Goal: Task Accomplishment & Management: Manage account settings

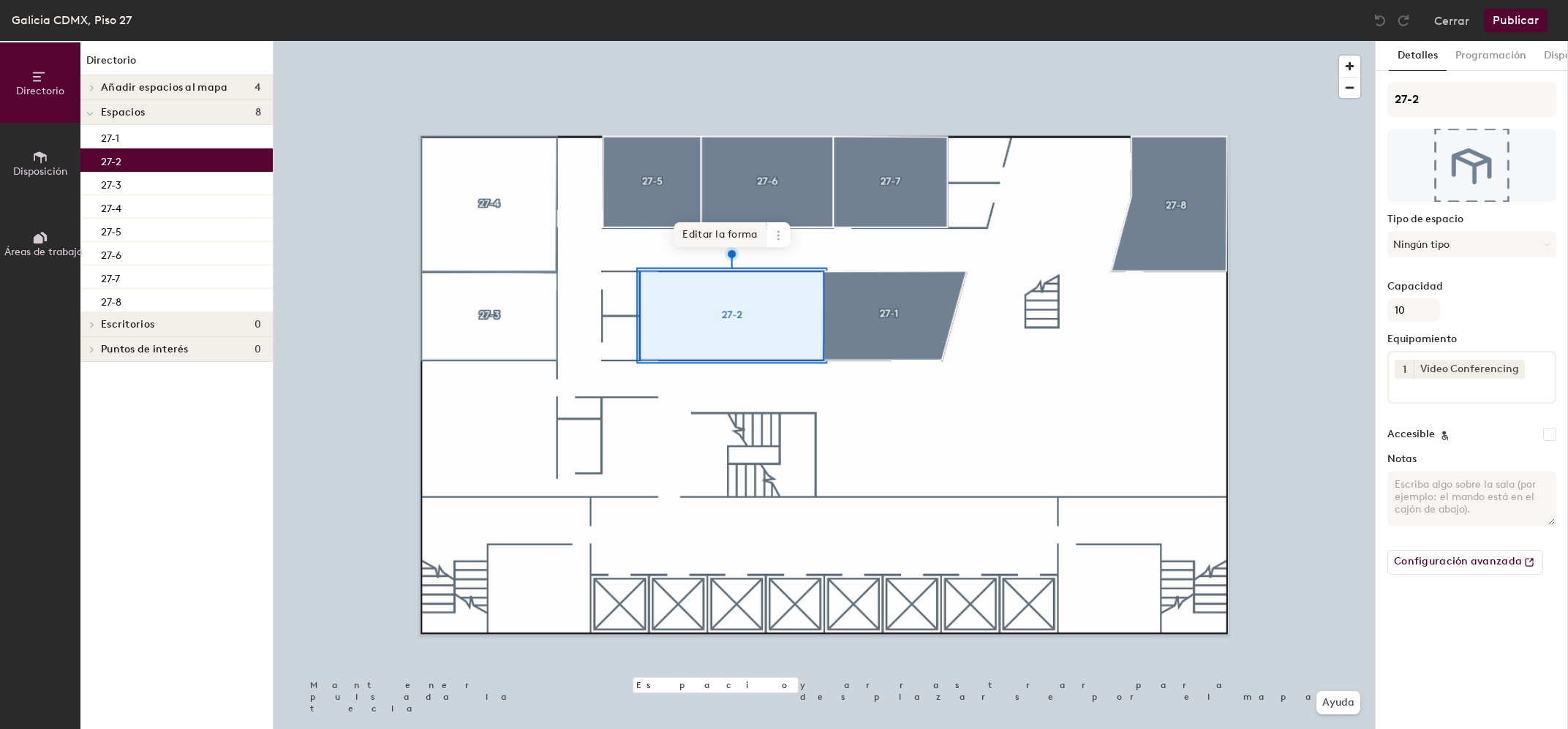
click at [713, 238] on span "Editar la forma" at bounding box center [721, 235] width 93 height 25
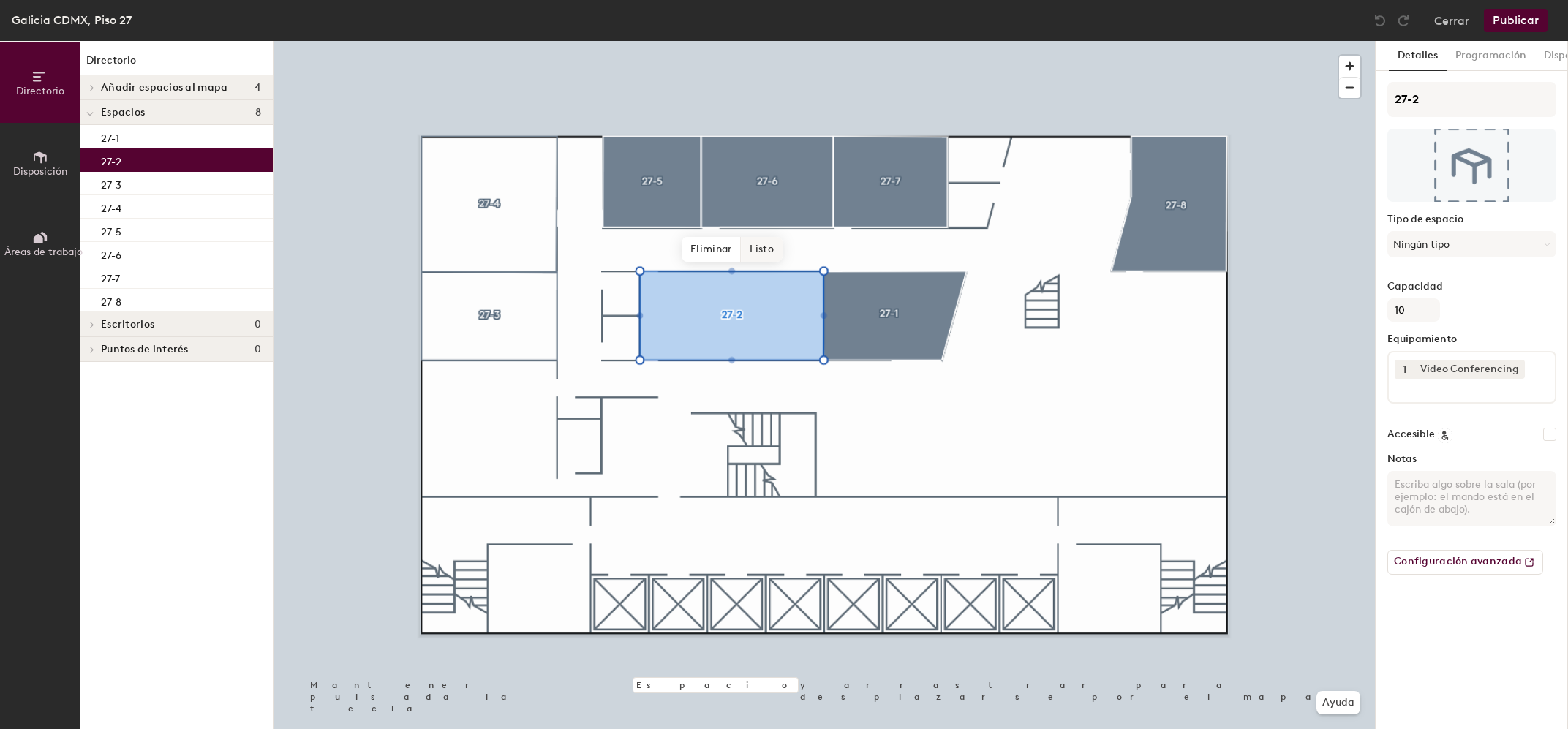
click at [768, 247] on span "Listo" at bounding box center [761, 249] width 41 height 25
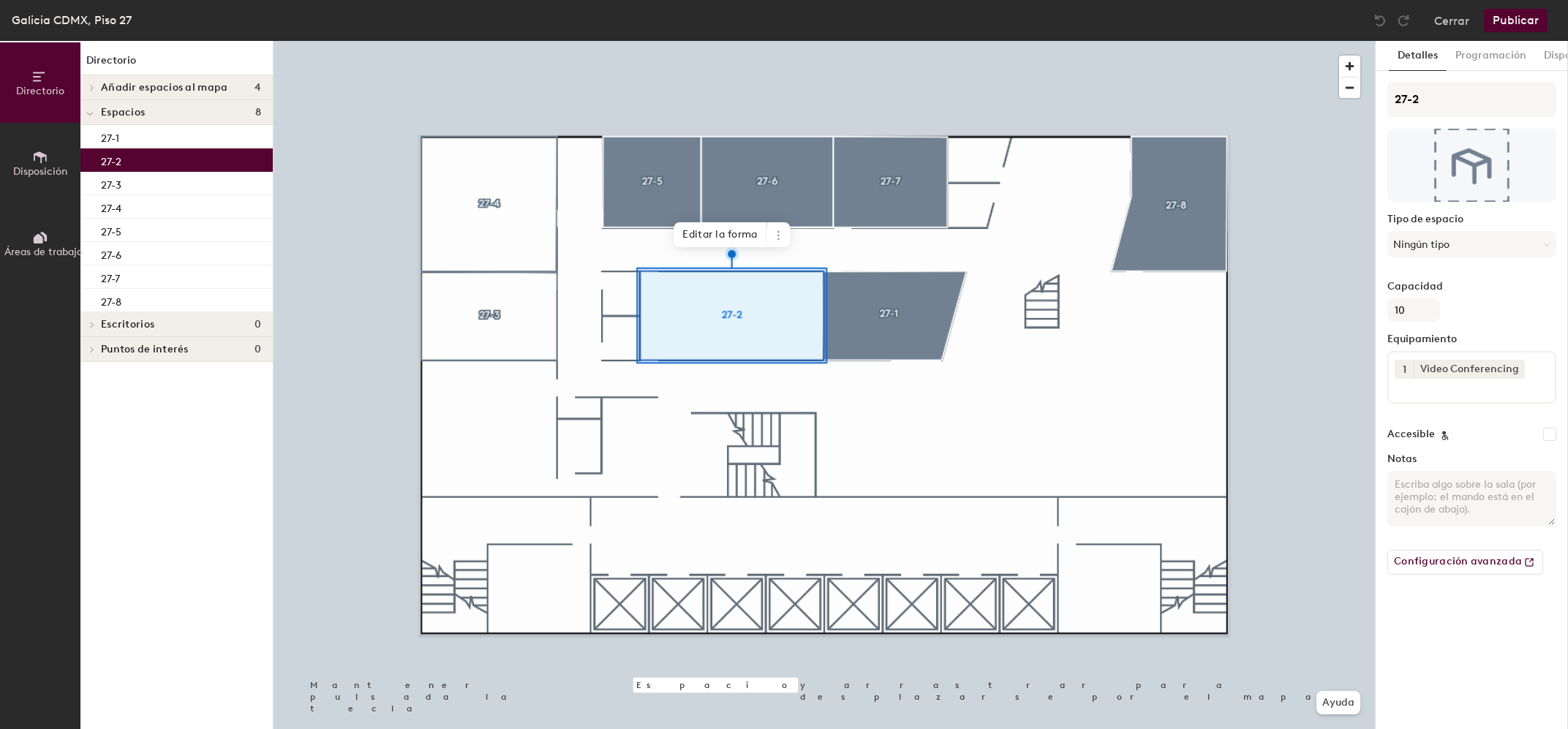
click at [159, 90] on span "Añadir espacios al mapa" at bounding box center [165, 88] width 127 height 11
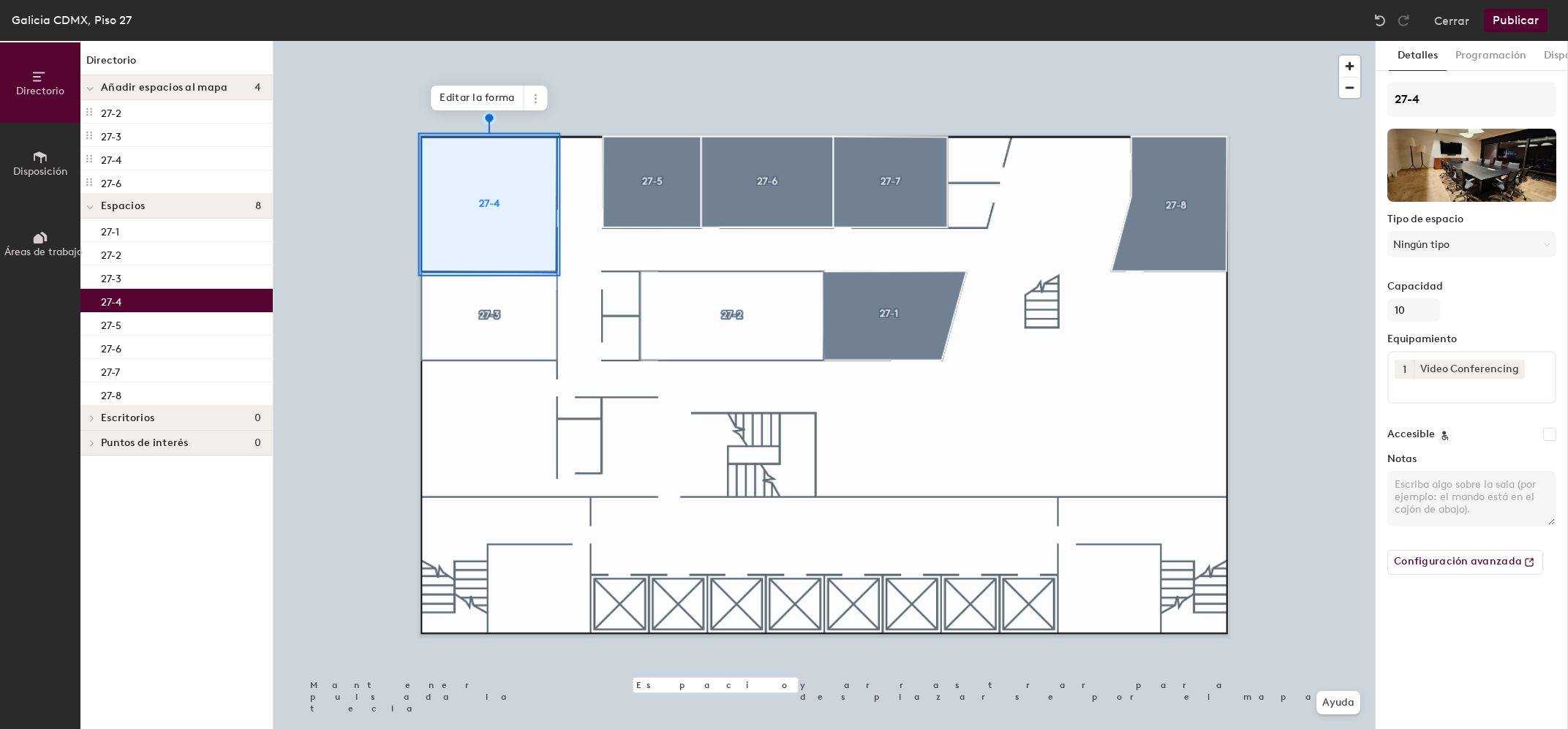
drag, startPoint x: 46, startPoint y: 164, endPoint x: 74, endPoint y: 178, distance: 31.3
click at [46, 163] on icon at bounding box center [40, 157] width 16 height 16
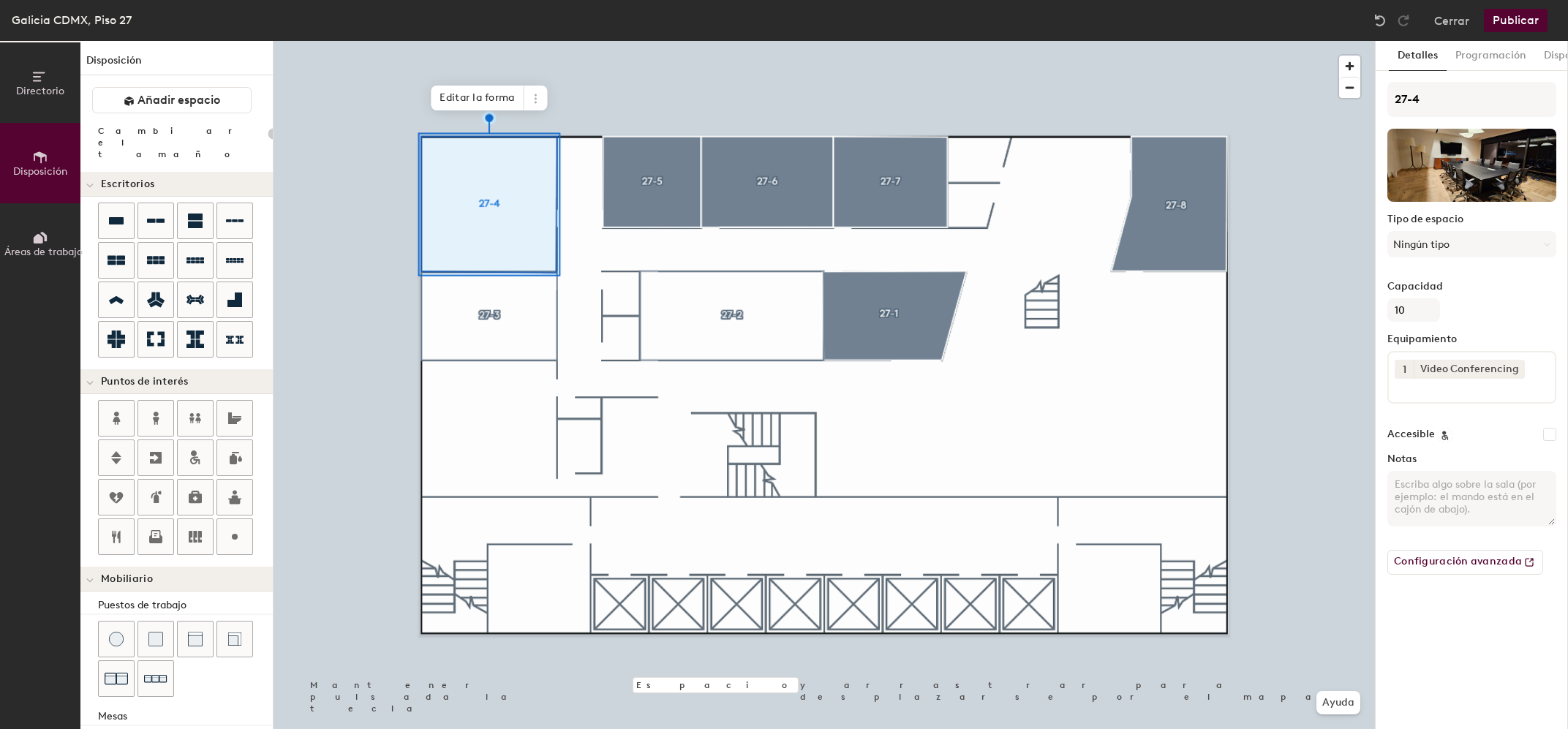
drag, startPoint x: 178, startPoint y: 106, endPoint x: 210, endPoint y: 125, distance: 37.2
click at [178, 105] on span "Añadir espacio" at bounding box center [178, 99] width 82 height 14
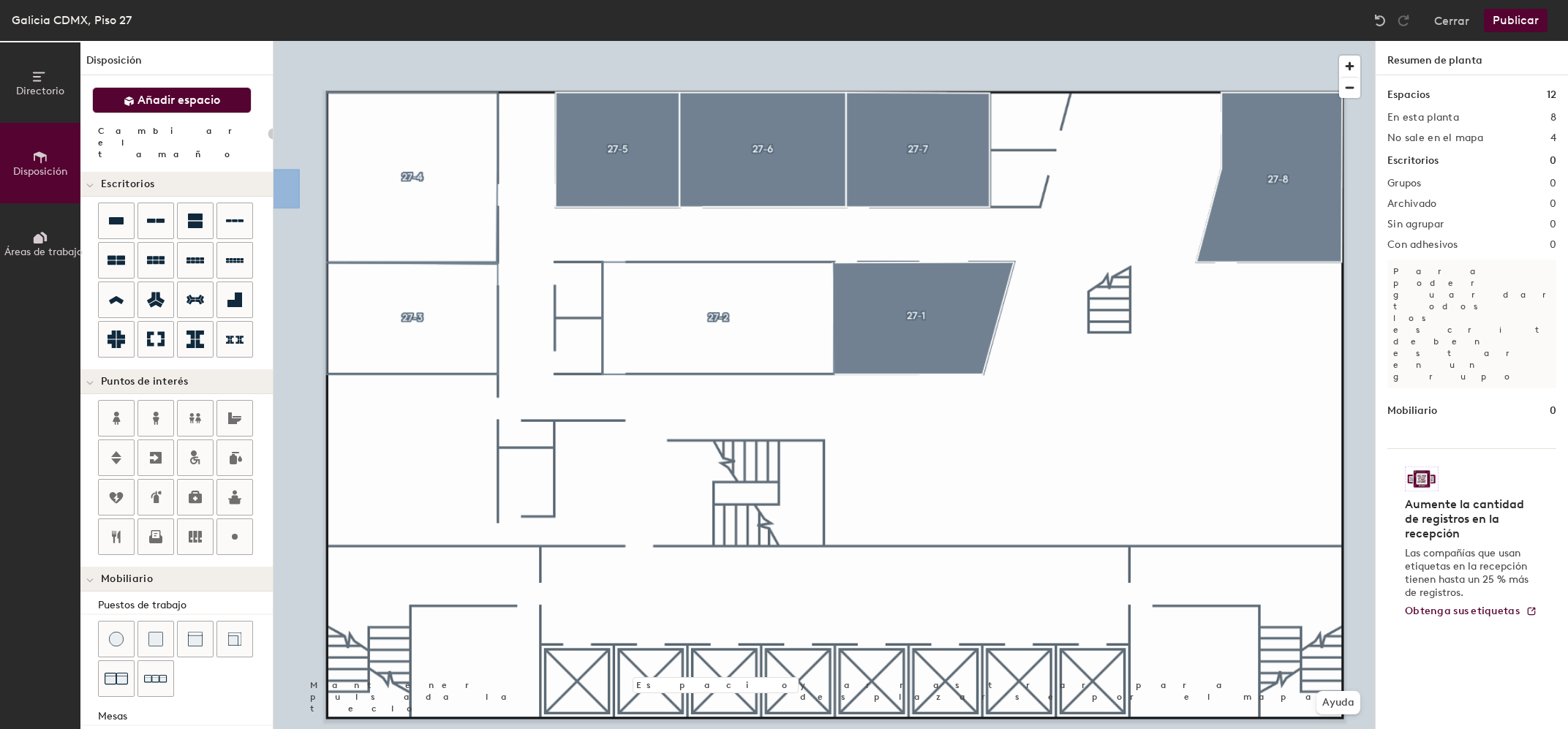
drag, startPoint x: 202, startPoint y: 94, endPoint x: 251, endPoint y: 126, distance: 58.5
click at [198, 94] on span "Añadir espacio" at bounding box center [178, 99] width 82 height 14
click at [204, 98] on span "Añadir espacio" at bounding box center [178, 99] width 82 height 14
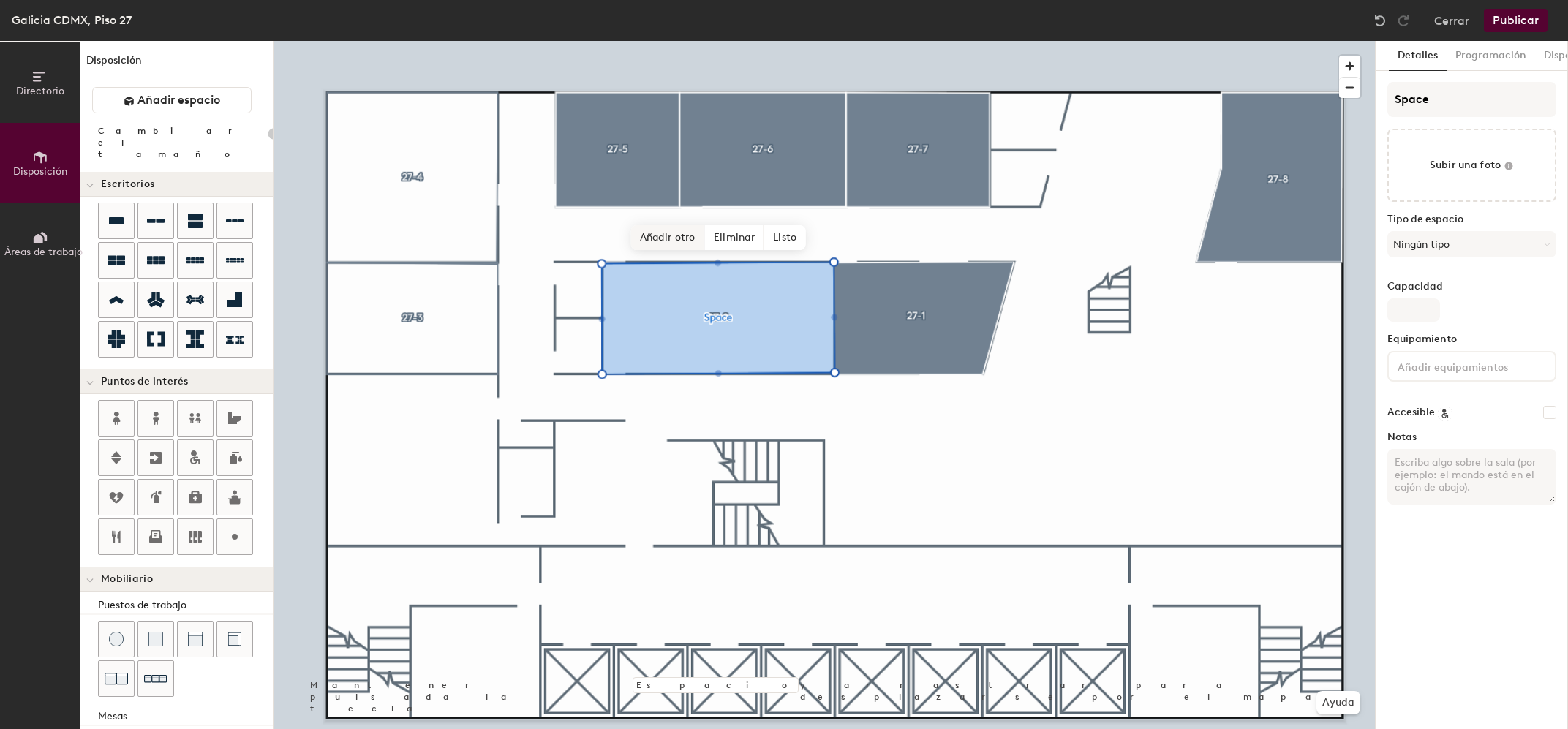
type input "20"
click at [1436, 98] on input "Space" at bounding box center [1472, 99] width 169 height 35
drag, startPoint x: 1436, startPoint y: 108, endPoint x: 1095, endPoint y: 89, distance: 341.5
click at [1388, 89] on input "Space" at bounding box center [1472, 99] width 169 height 35
type input "2"
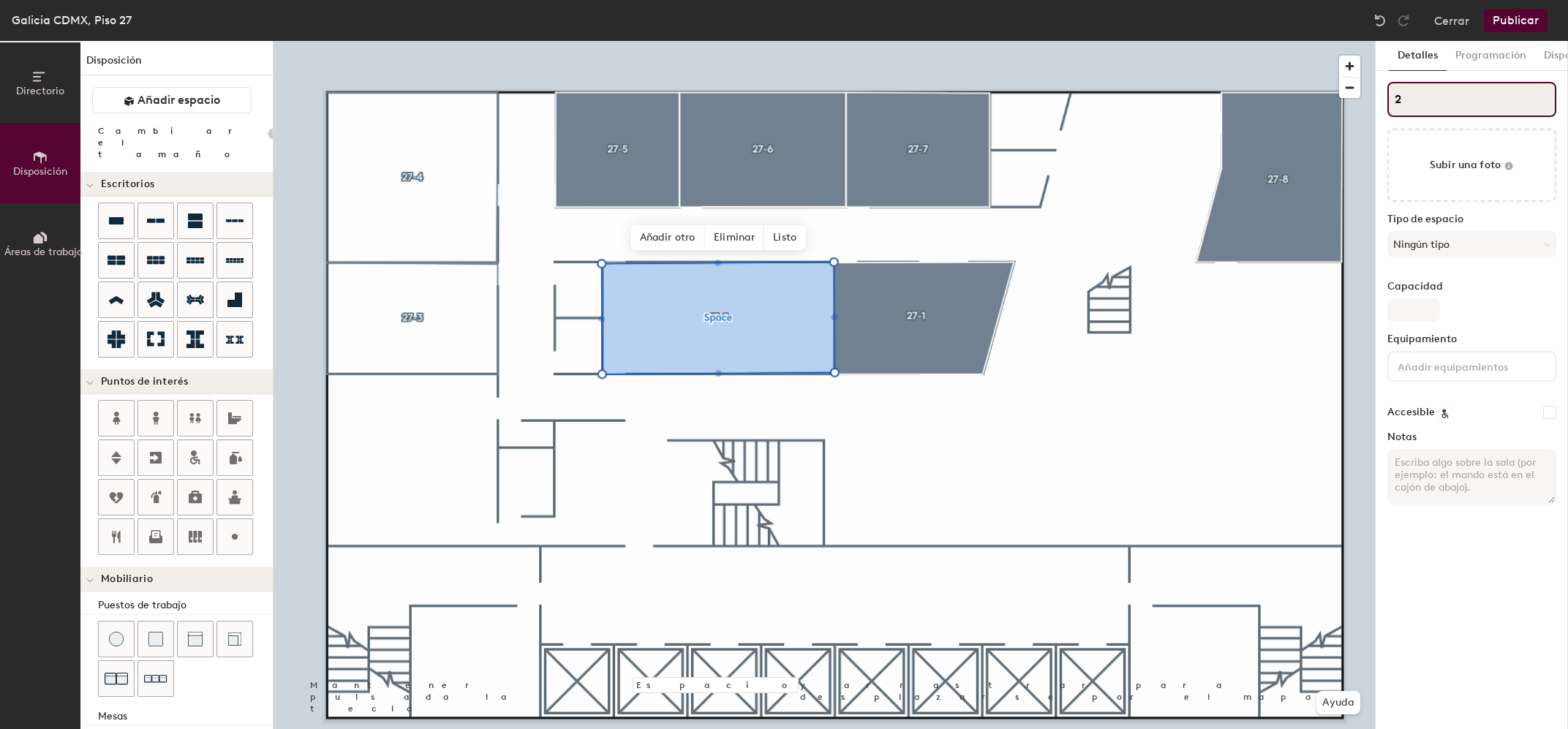
type input "20"
type input "27"
type input "20"
type input "27-"
type input "20"
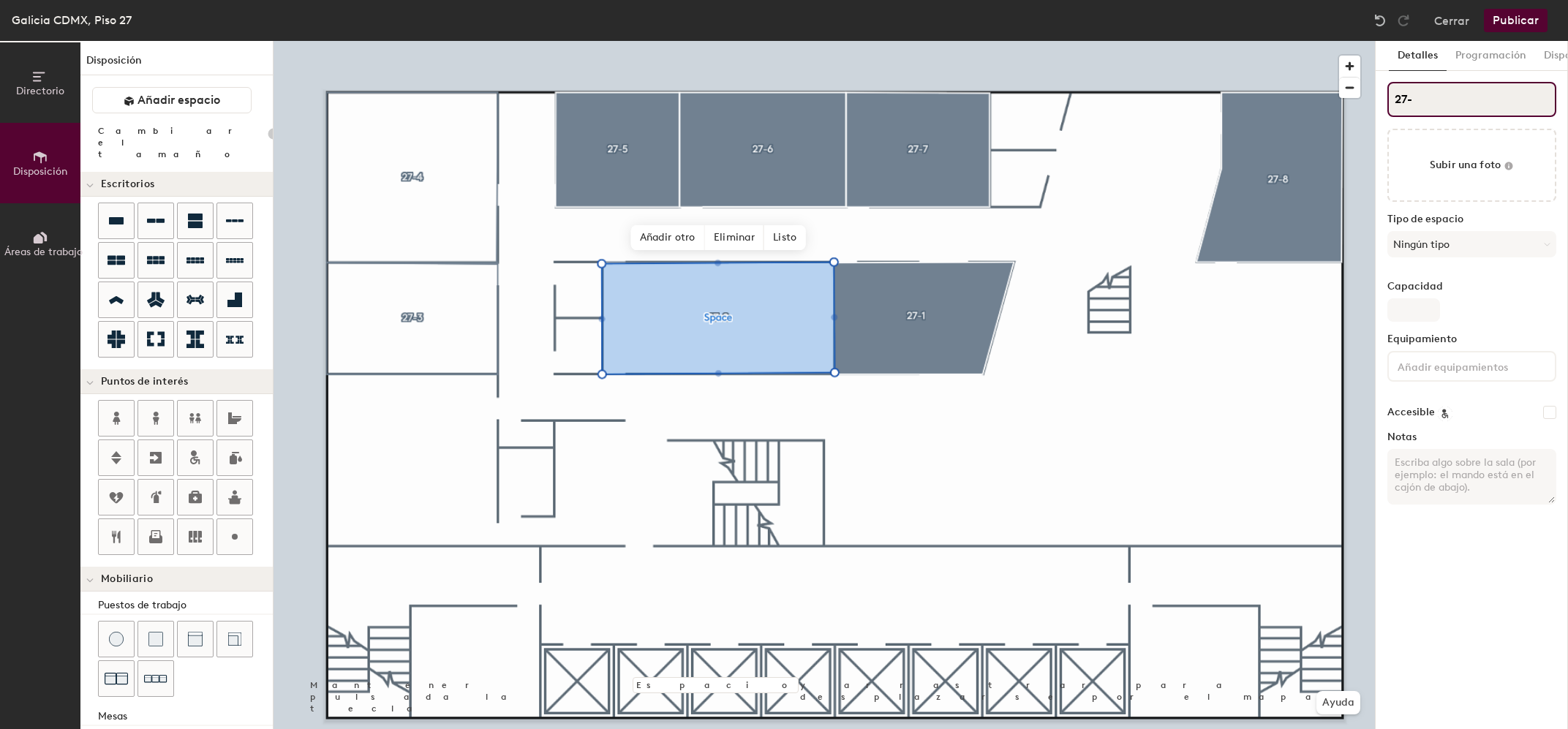
type input "27-2"
type input "20"
type input "27-2"
click at [1437, 245] on button "Ningún tipo" at bounding box center [1472, 244] width 169 height 27
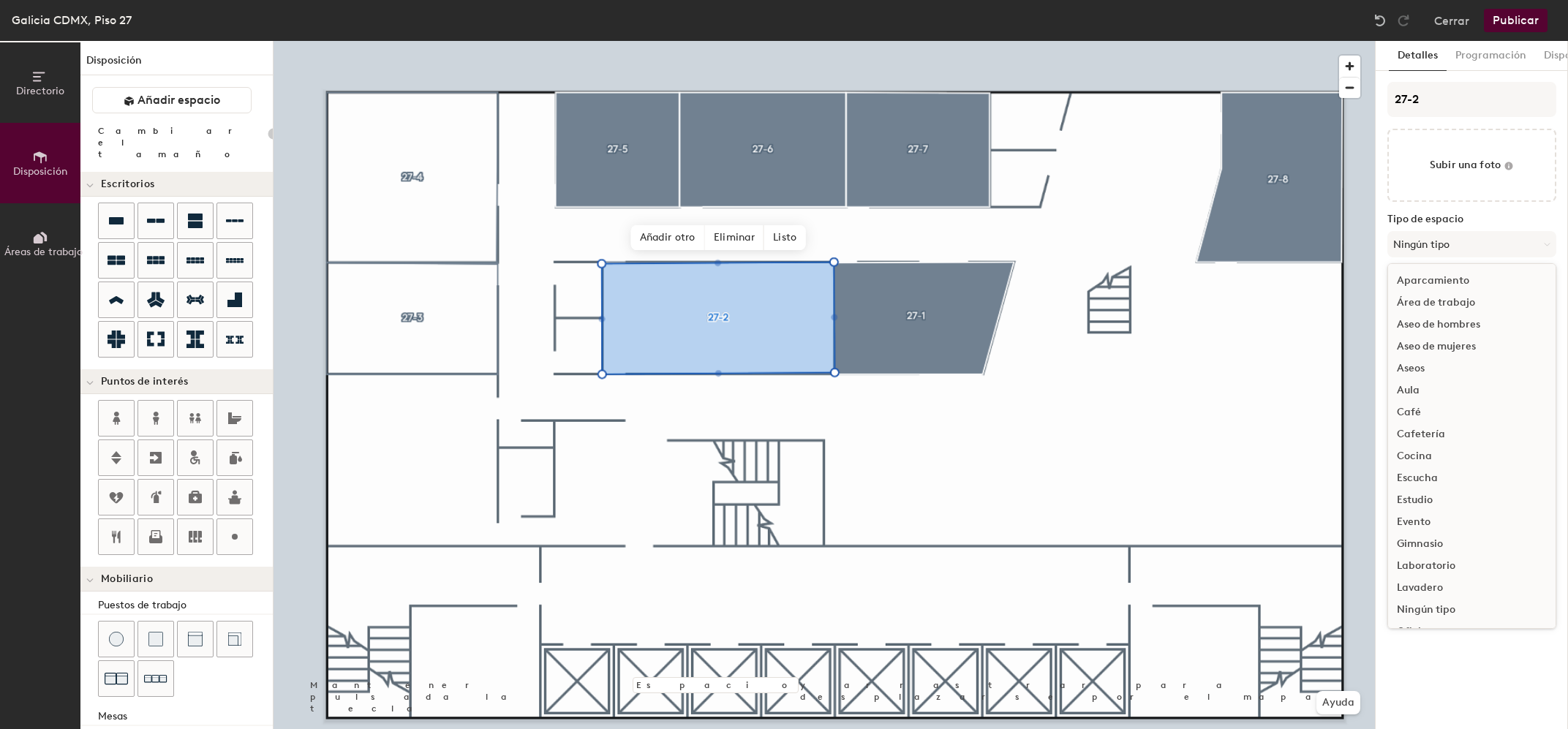
click at [1478, 210] on div "27-2 Subir una foto Tipo de espacio Ningún tipo Aparcamiento Área de trabajo As…" at bounding box center [1472, 299] width 169 height 435
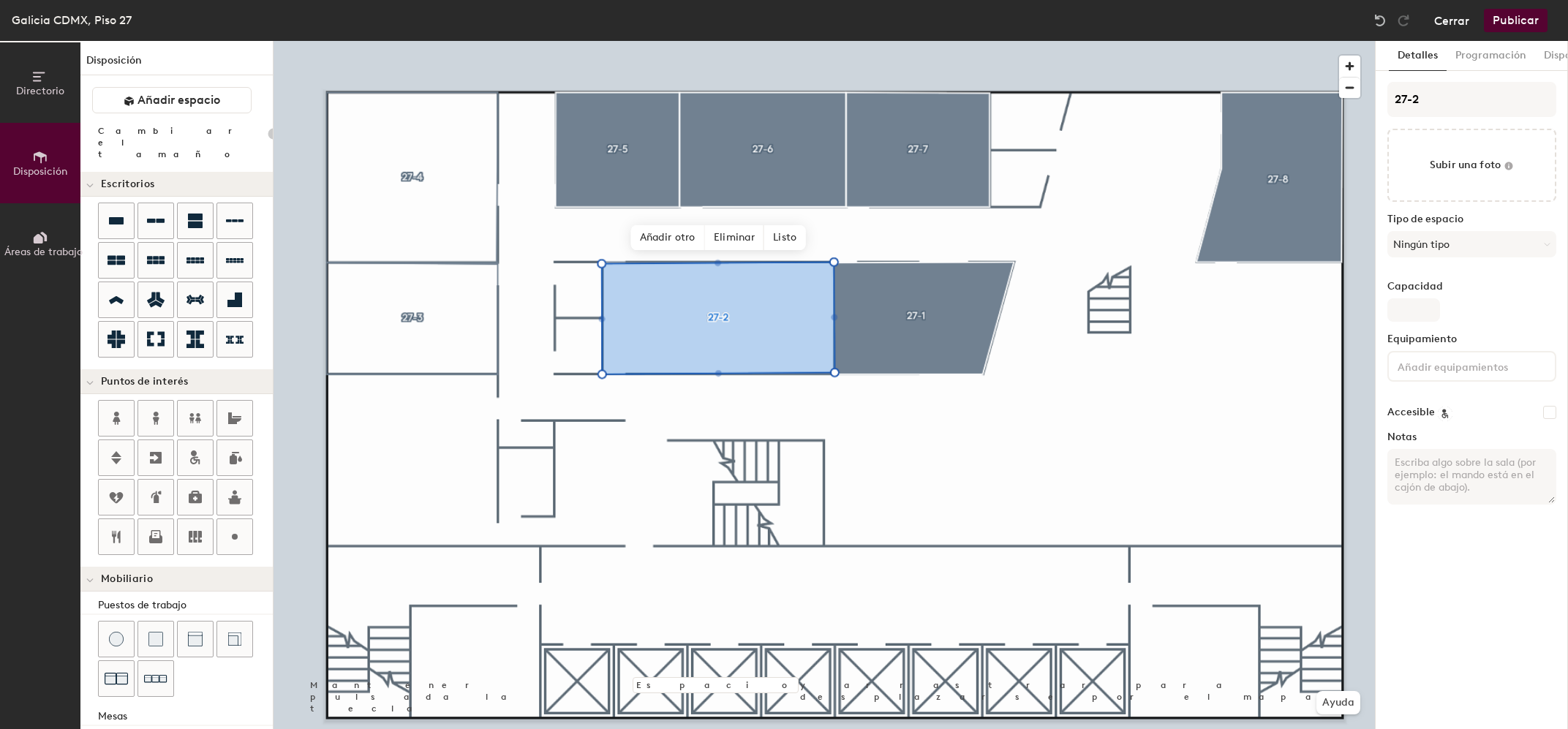
click at [1458, 26] on button "Cerrar" at bounding box center [1452, 20] width 35 height 24
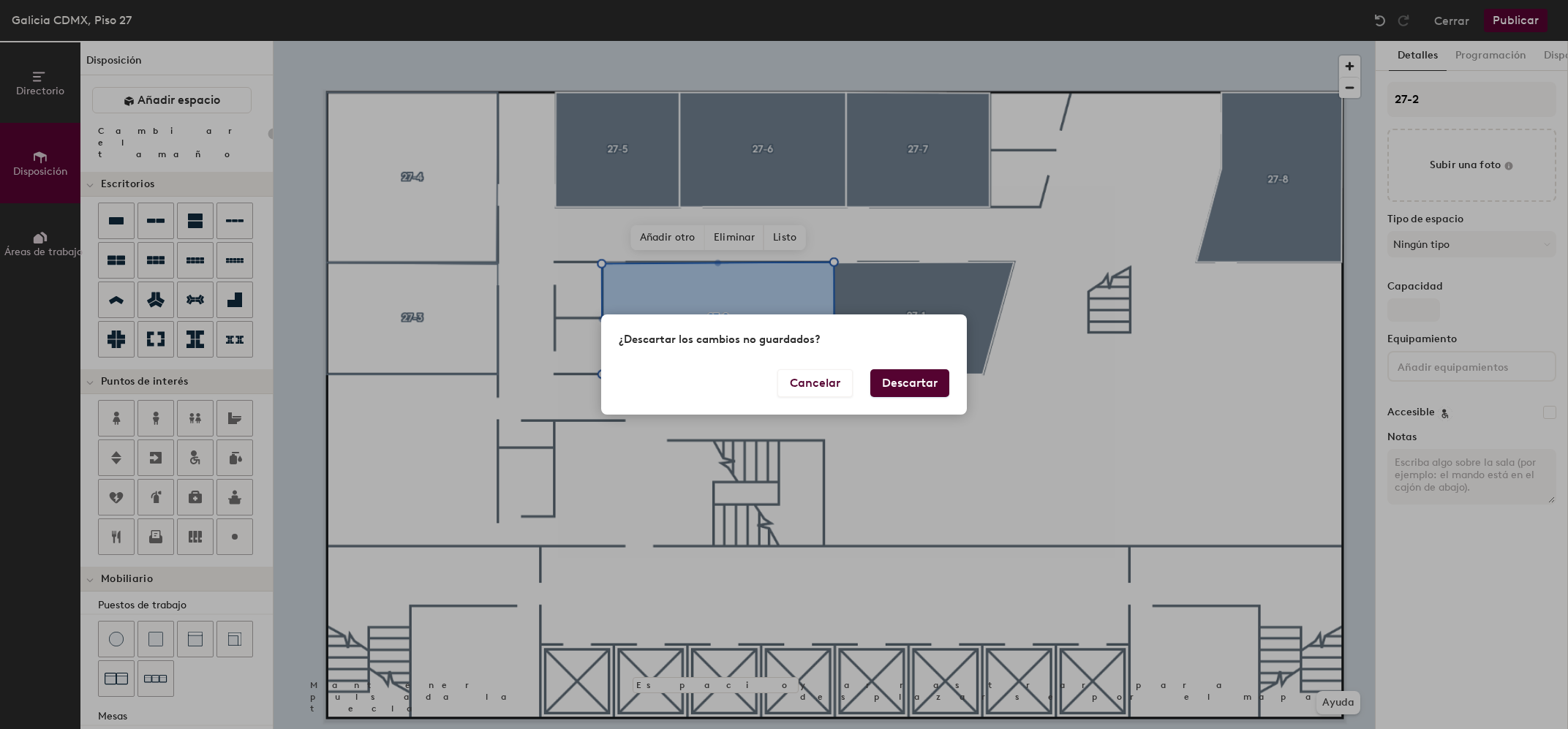
click at [918, 384] on button "Descartar" at bounding box center [909, 382] width 79 height 27
type input "20"
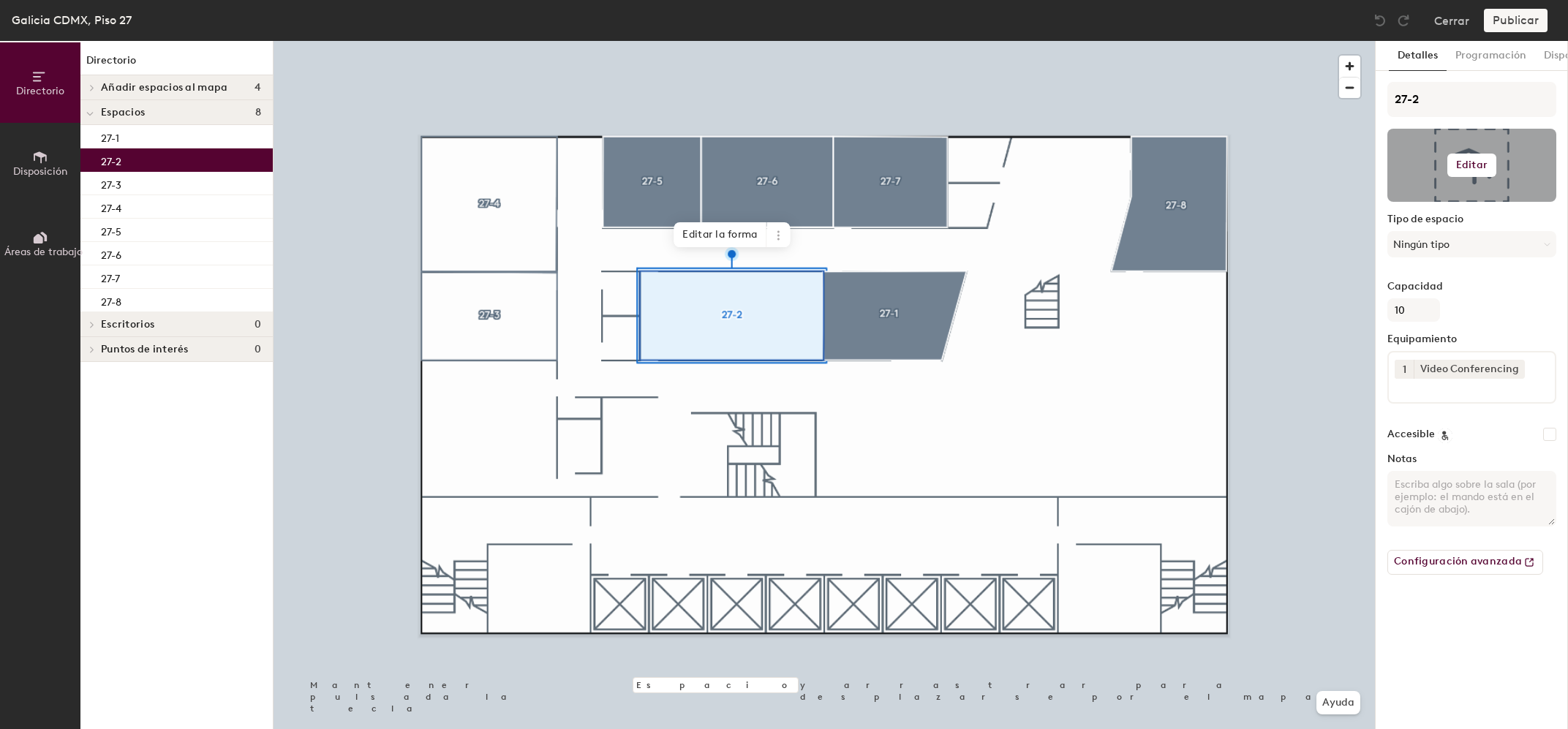
click at [1468, 166] on h6 "Editar" at bounding box center [1471, 165] width 31 height 11
click at [778, 233] on icon at bounding box center [779, 236] width 11 height 11
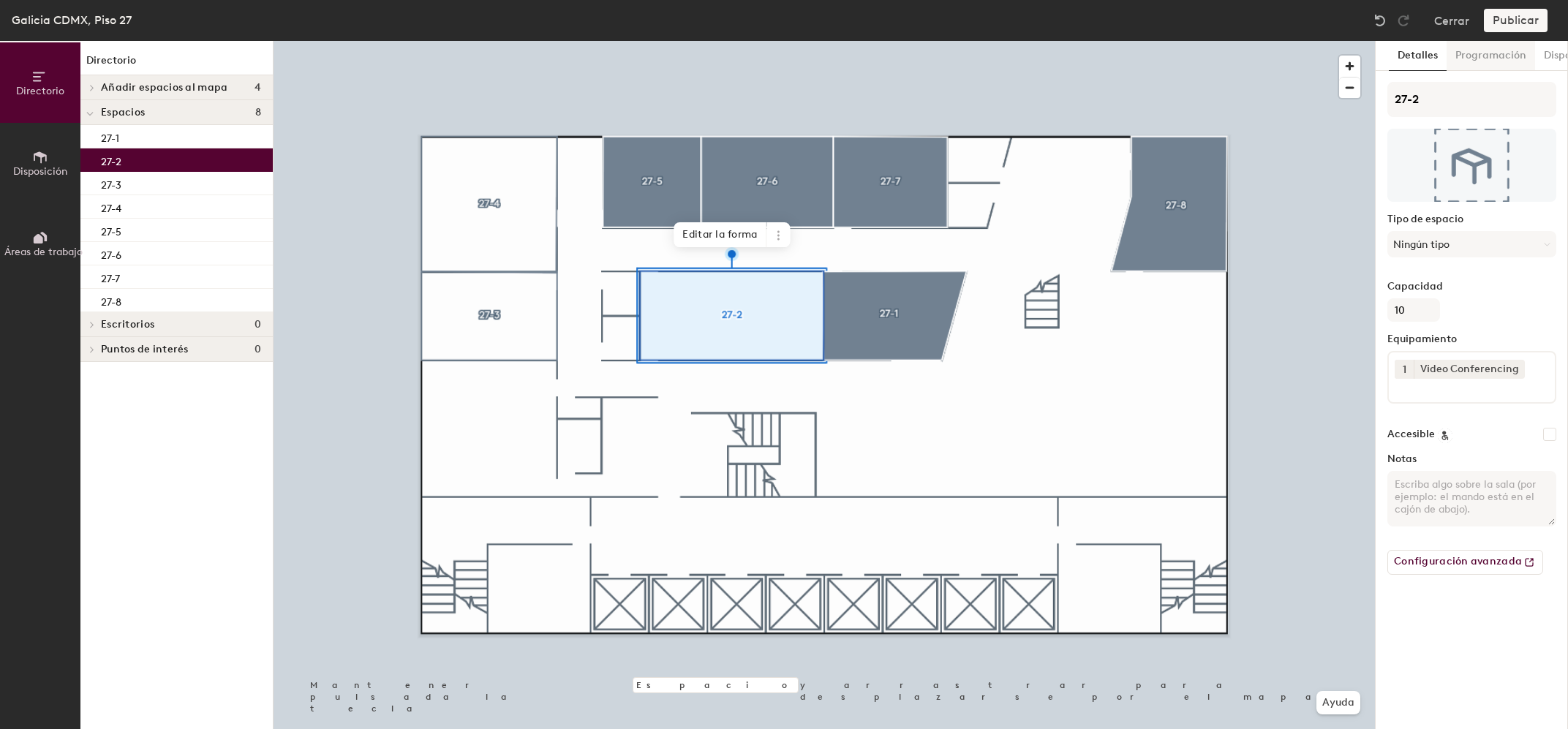
click at [1500, 60] on button "Programación" at bounding box center [1490, 56] width 88 height 30
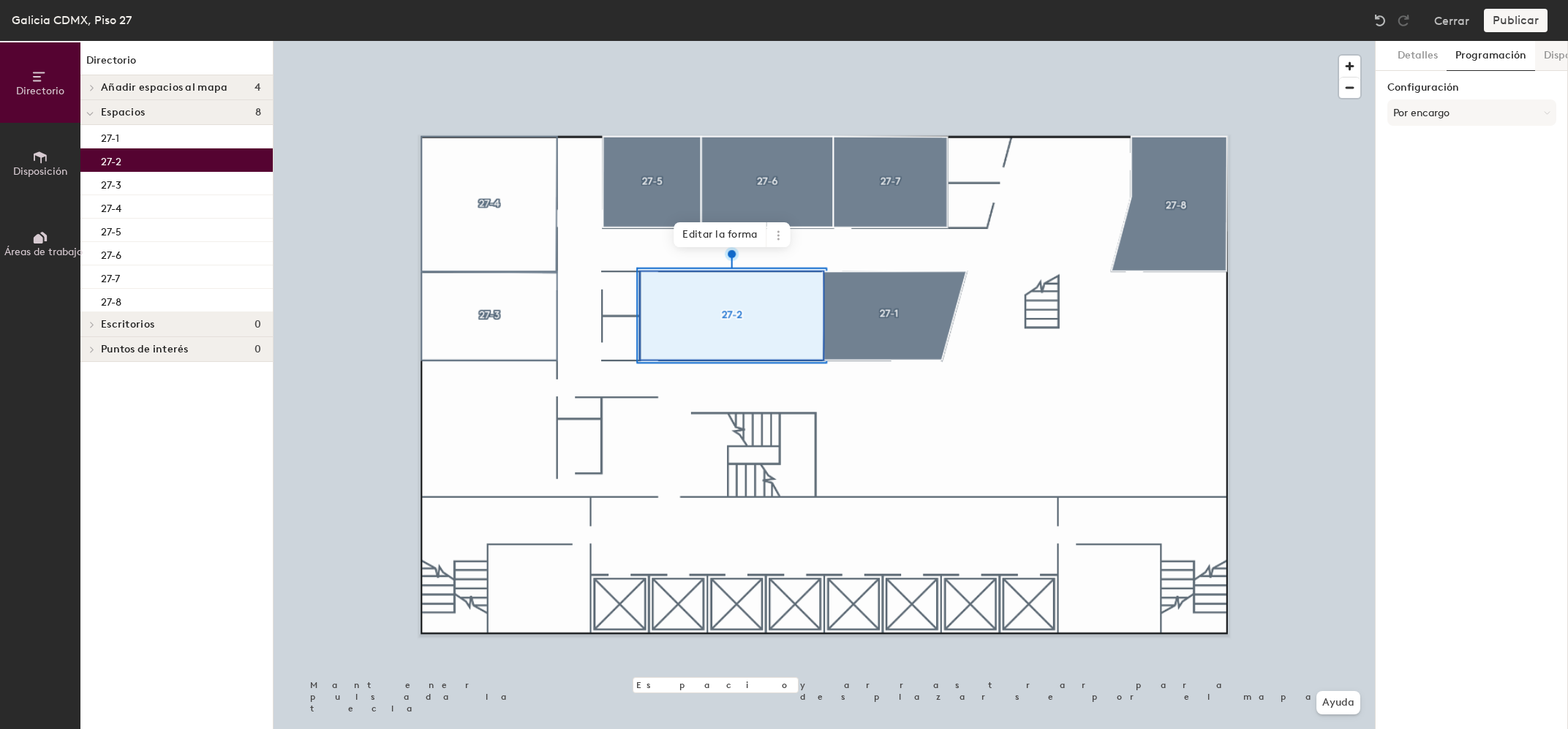
click at [1555, 53] on button "Dispositivos" at bounding box center [1573, 56] width 75 height 30
click at [1451, 21] on button "Cerrar" at bounding box center [1452, 20] width 35 height 24
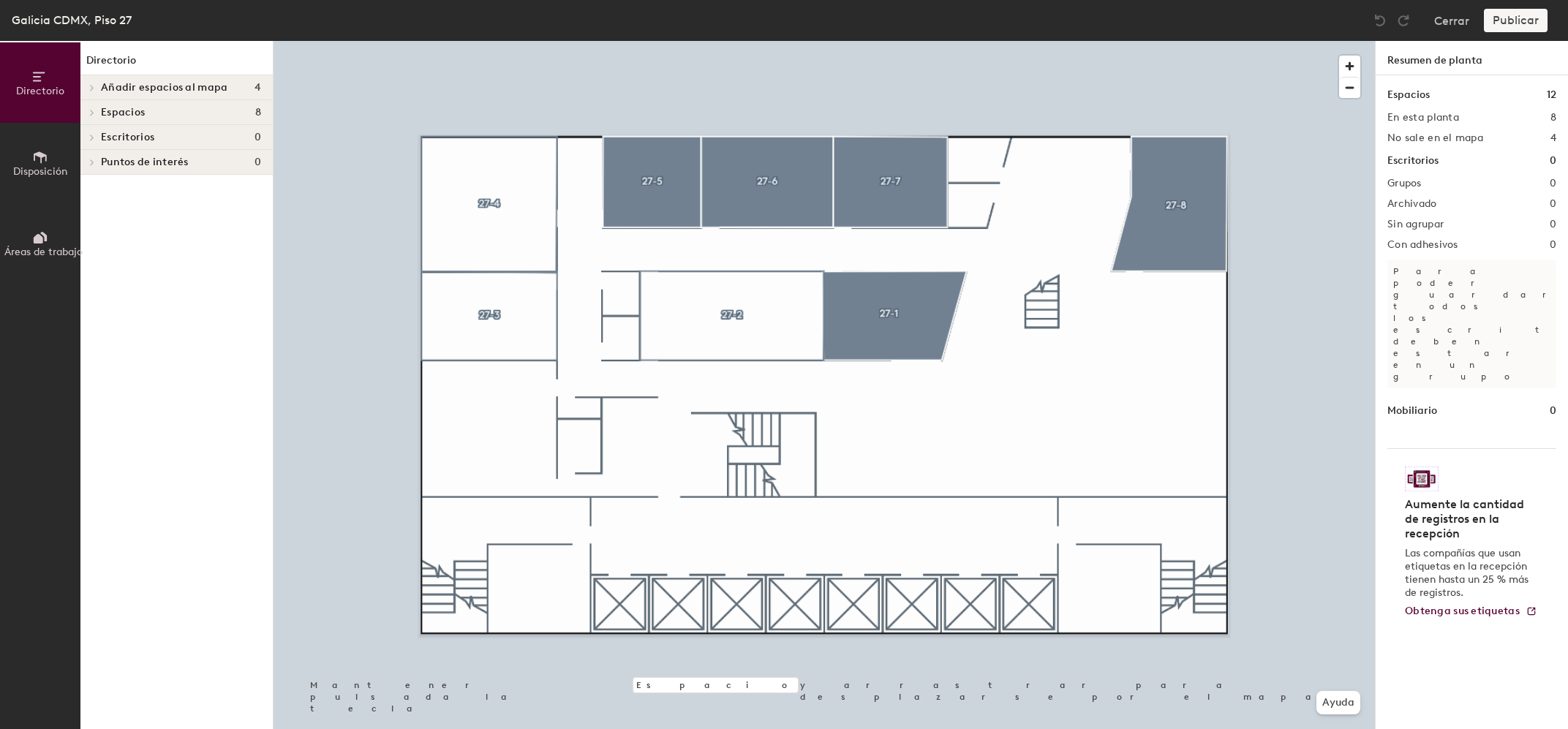
click at [115, 119] on div "Espacios 8" at bounding box center [176, 113] width 192 height 25
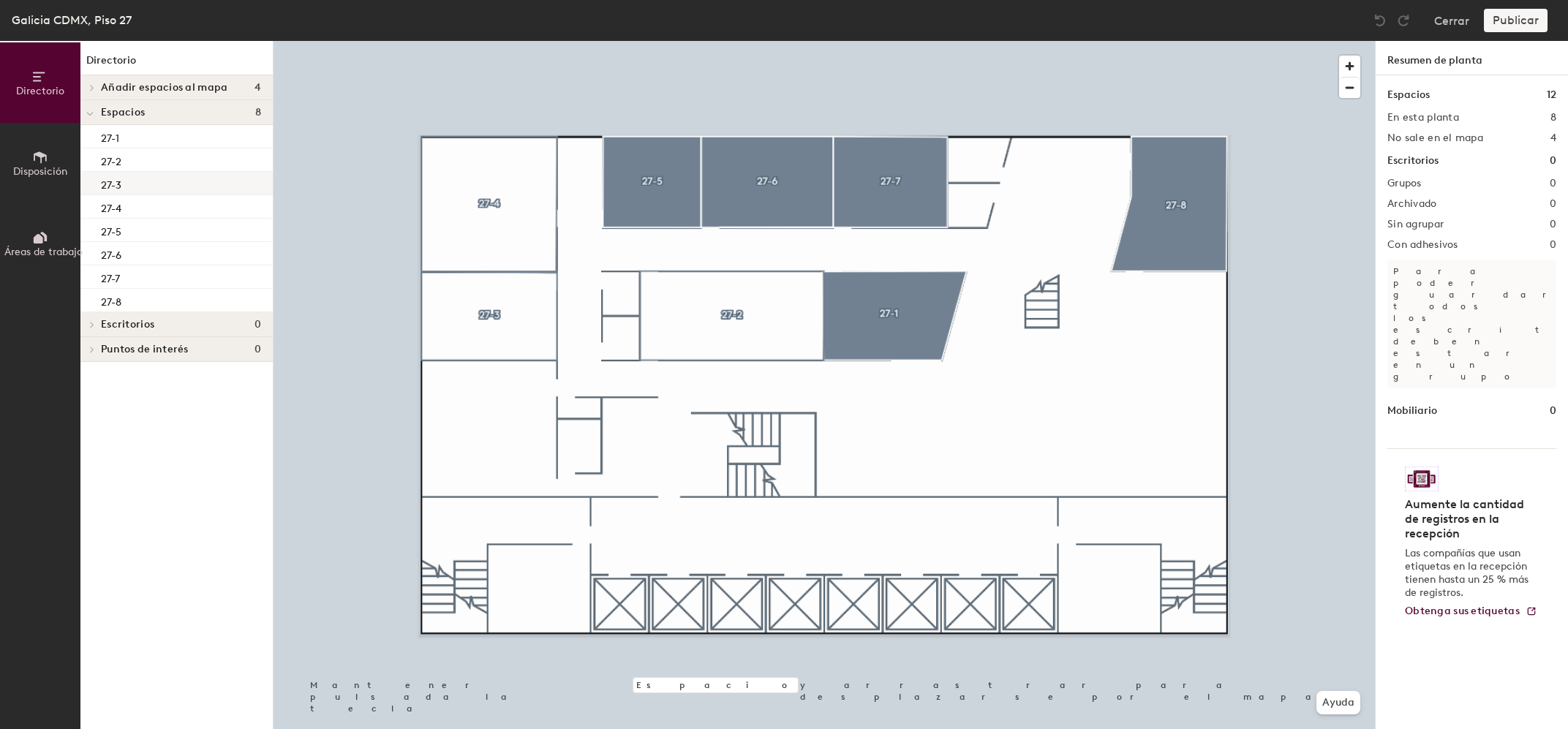
click at [146, 187] on div "27-3" at bounding box center [176, 184] width 192 height 24
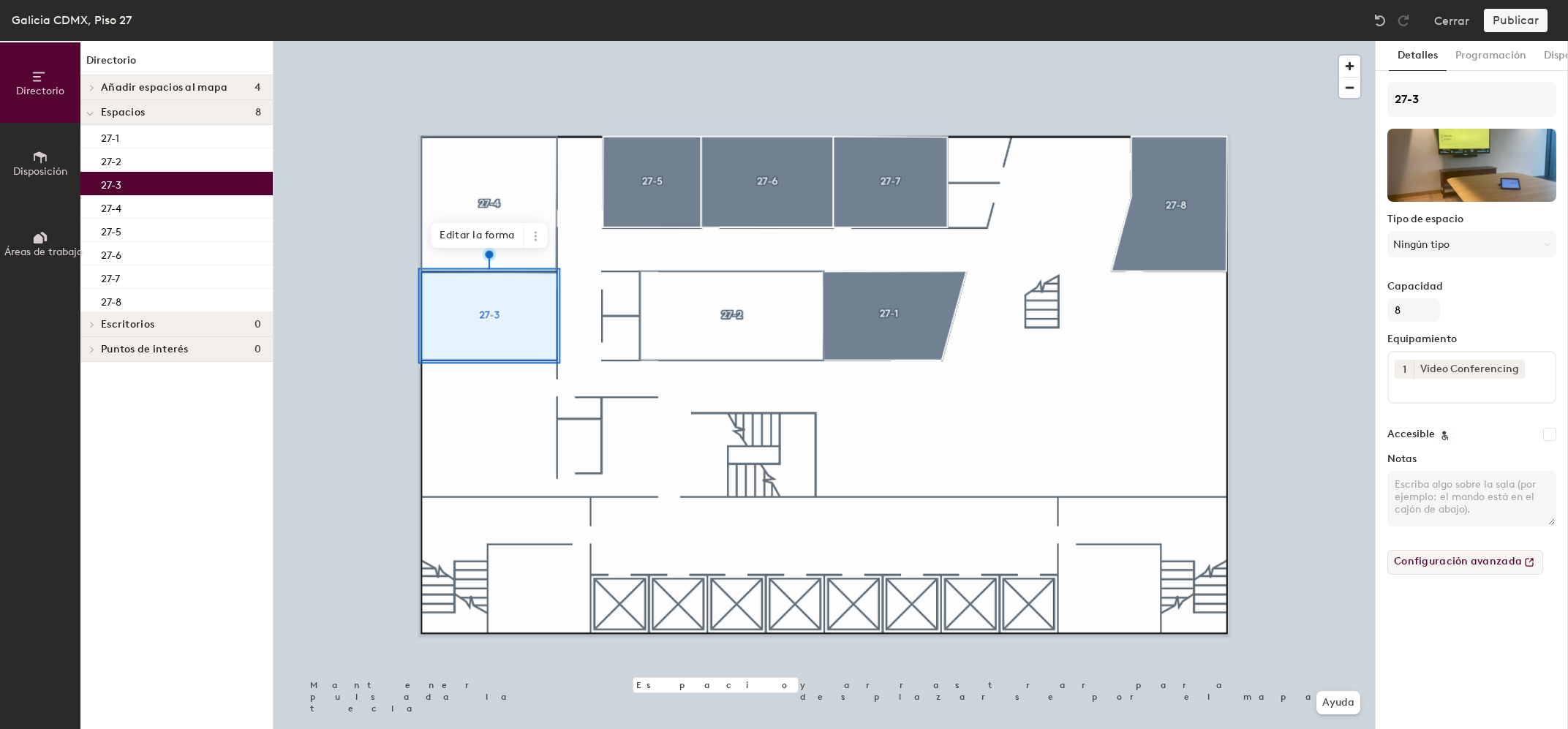
click at [1486, 561] on button "Configuración avanzada" at bounding box center [1466, 562] width 156 height 25
click at [28, 162] on button "Disposición" at bounding box center [40, 163] width 80 height 80
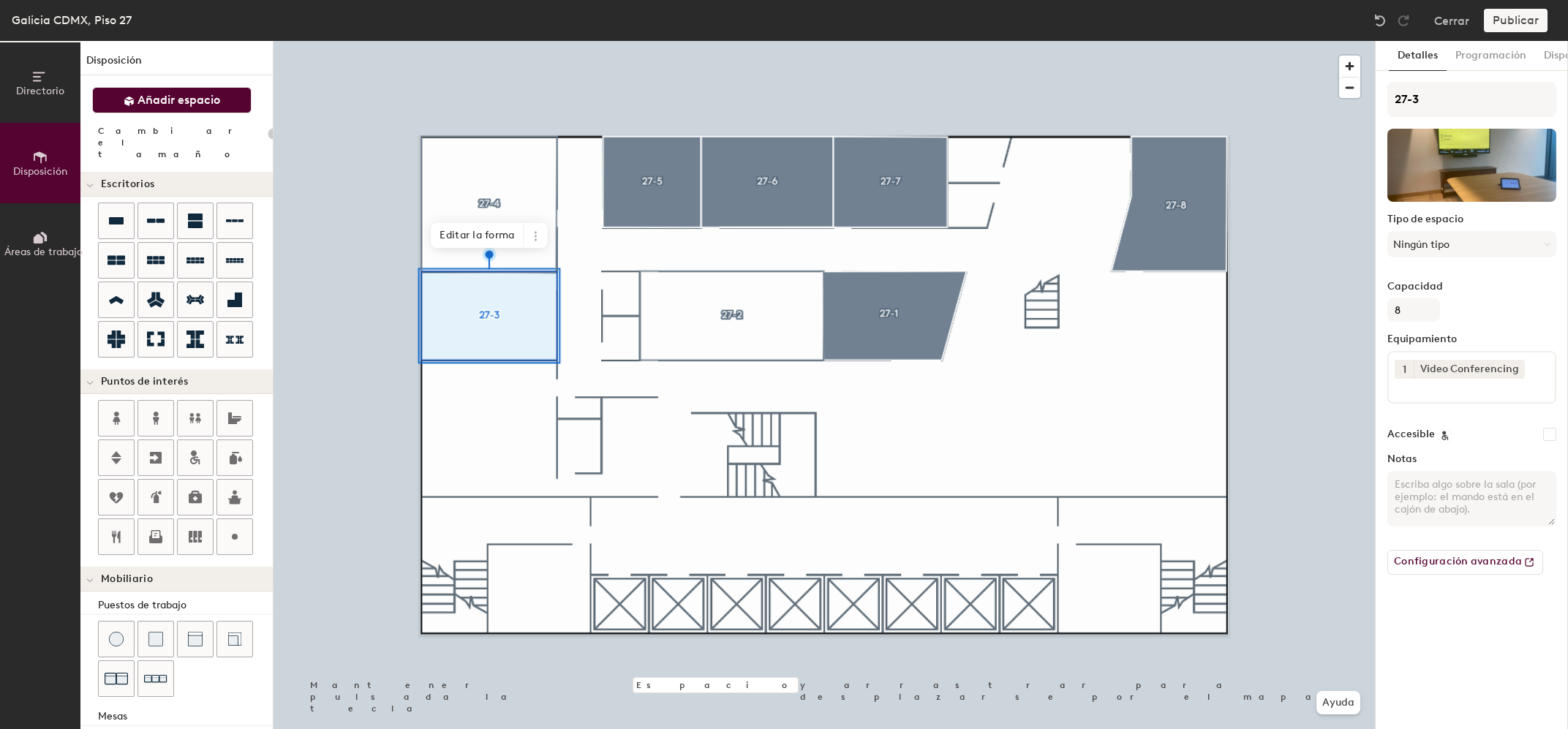
click at [187, 98] on span "Añadir espacio" at bounding box center [178, 99] width 82 height 14
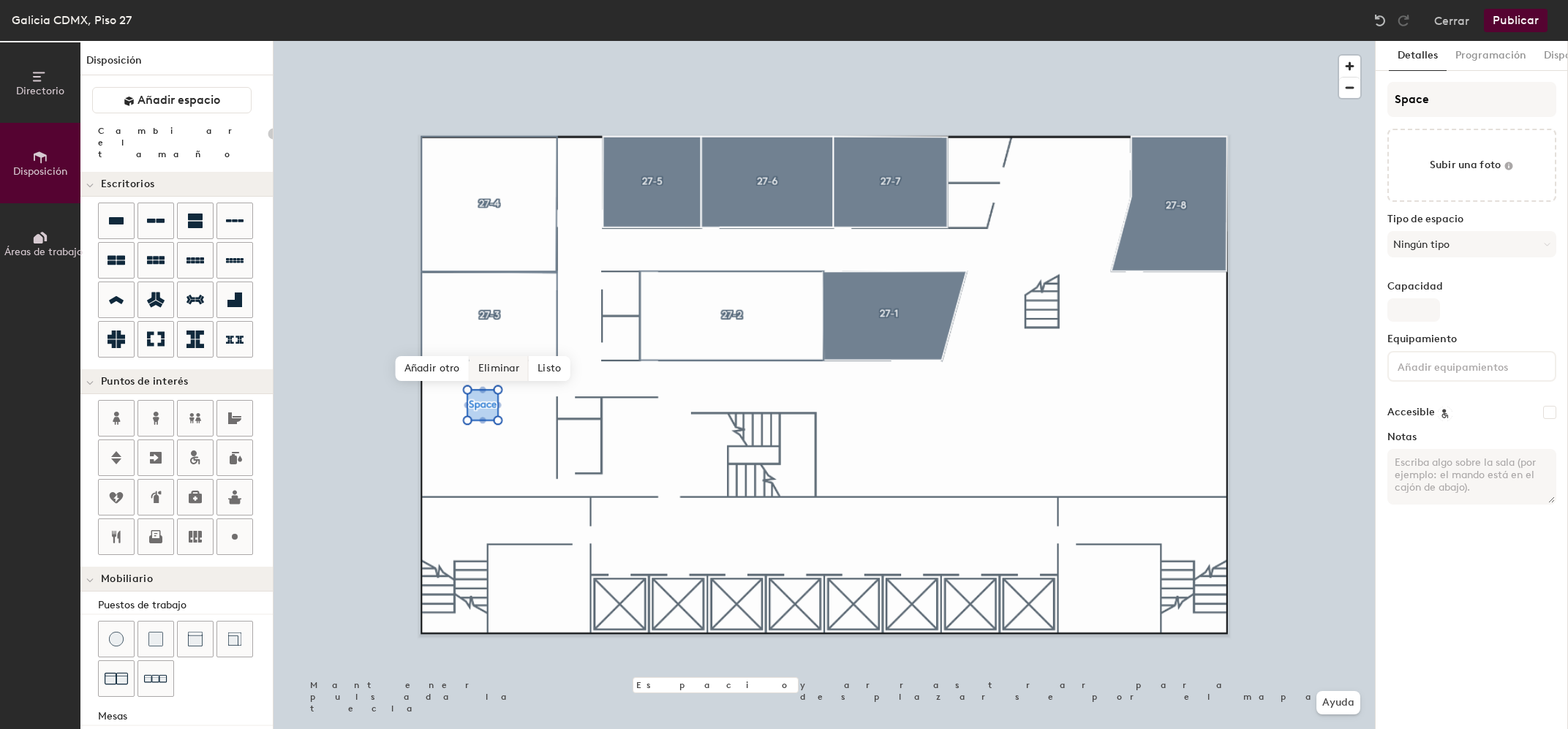
click at [492, 371] on span "Eliminar" at bounding box center [499, 368] width 60 height 25
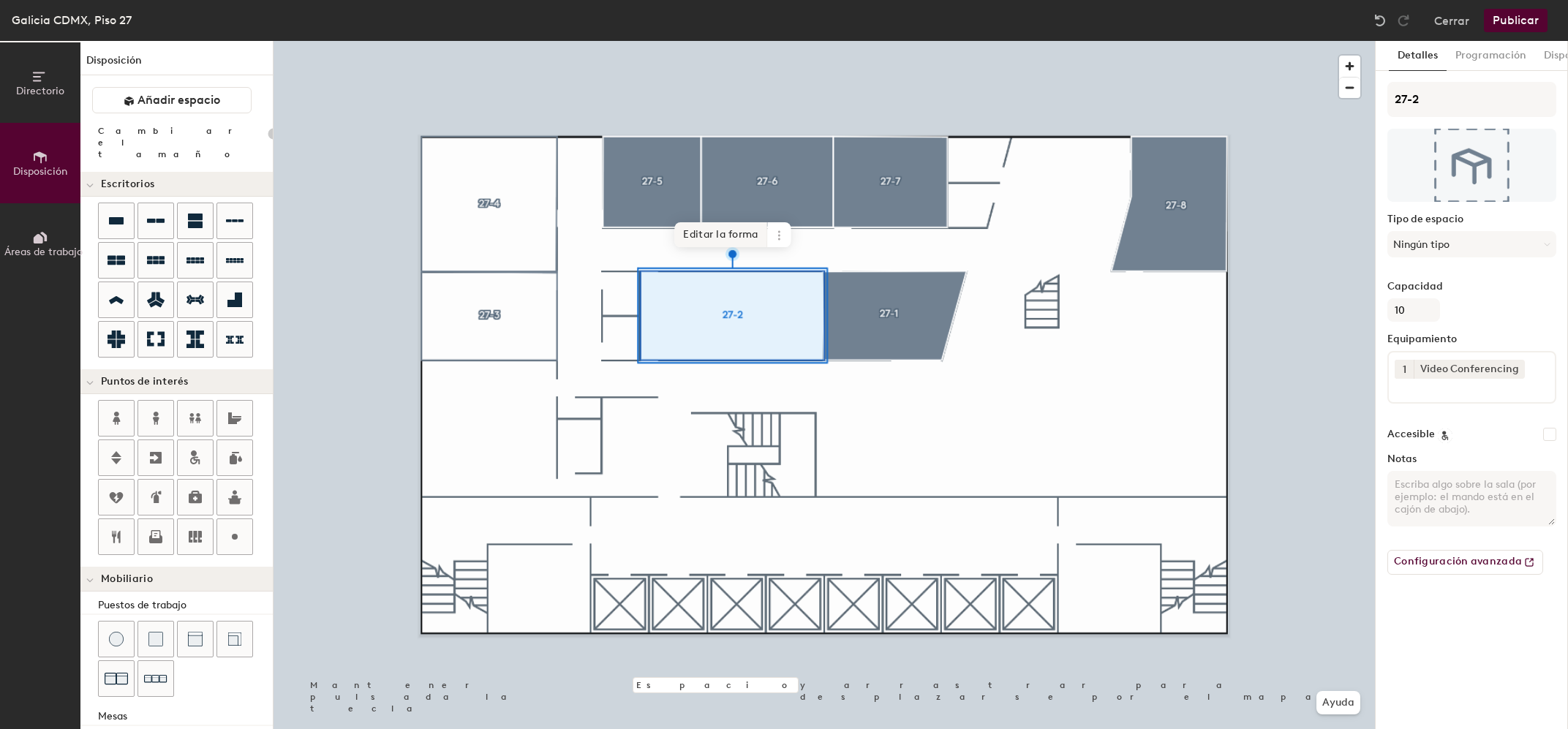
click at [734, 239] on span "Editar la forma" at bounding box center [721, 235] width 93 height 25
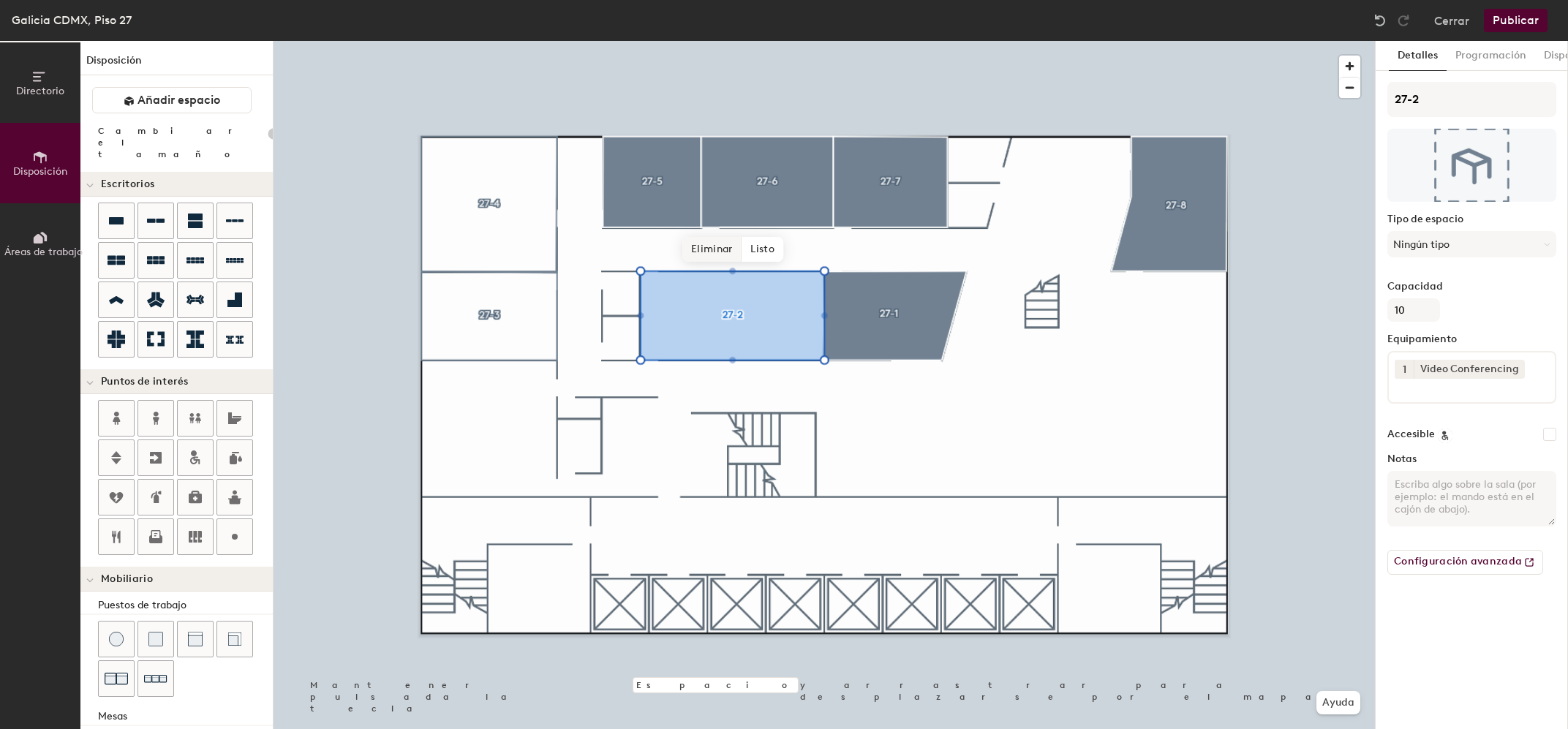
click at [712, 251] on span "Eliminar" at bounding box center [712, 249] width 60 height 25
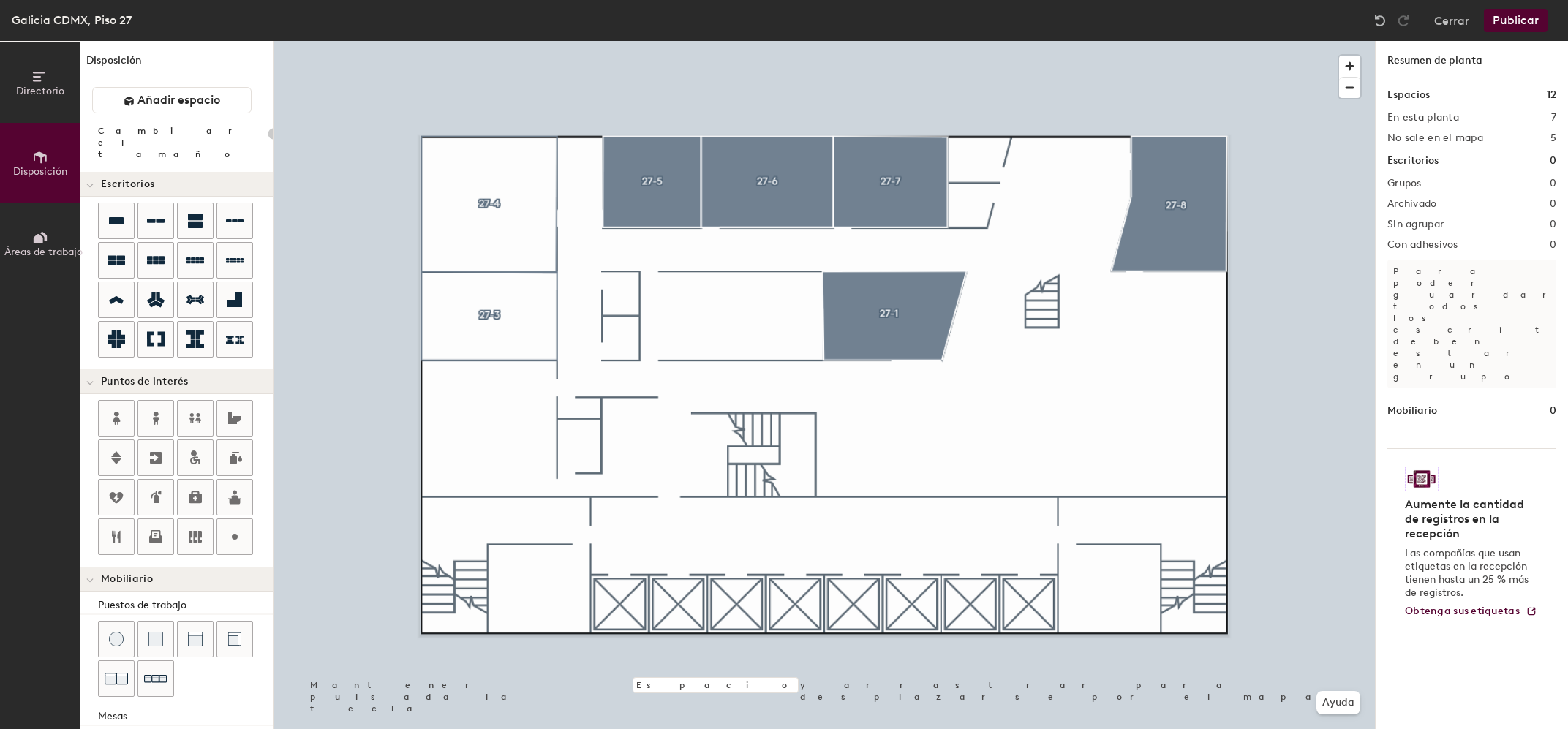
drag, startPoint x: 195, startPoint y: 104, endPoint x: 230, endPoint y: 124, distance: 40.3
click at [195, 104] on span "Añadir espacio" at bounding box center [178, 99] width 82 height 14
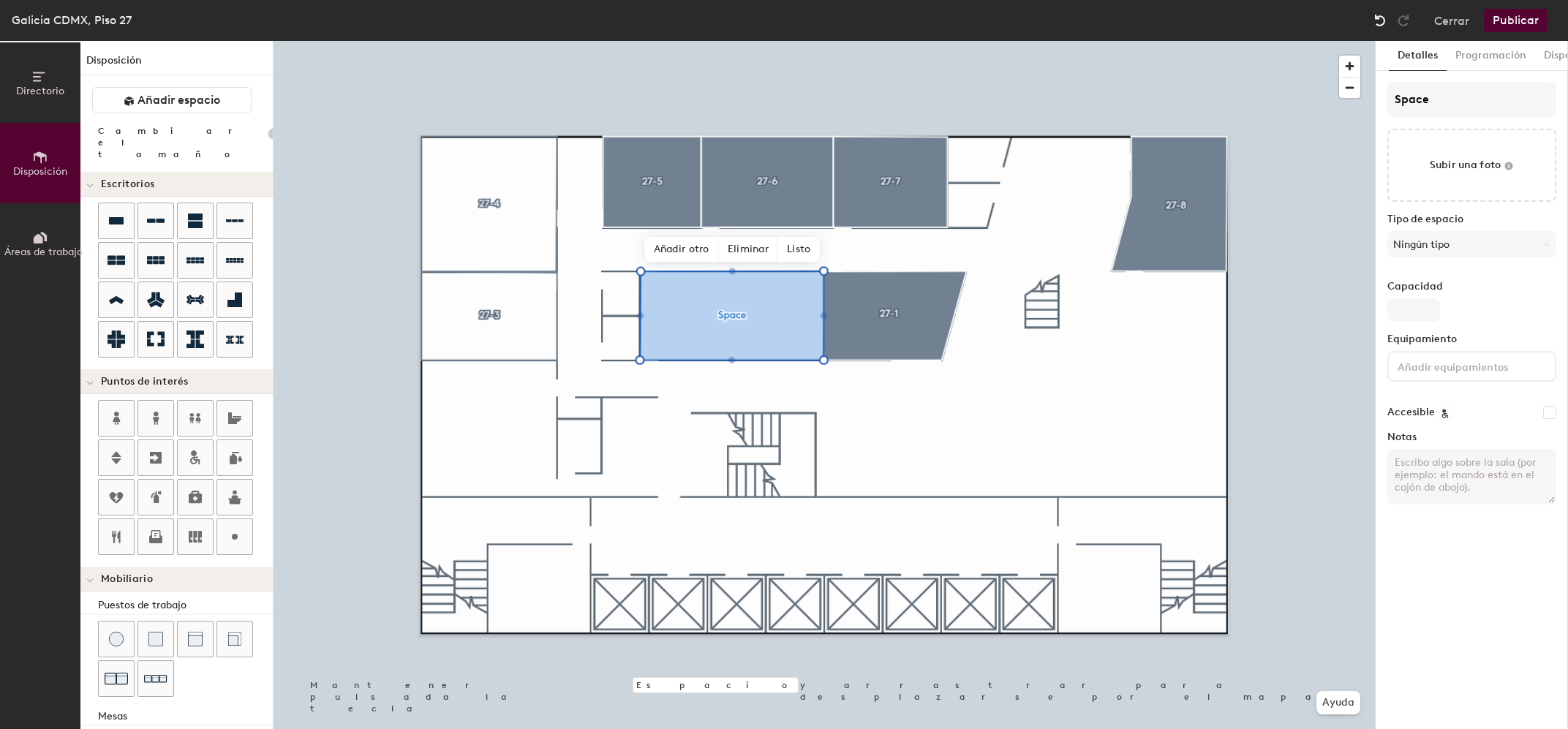
click at [1379, 21] on img at bounding box center [1380, 20] width 14 height 14
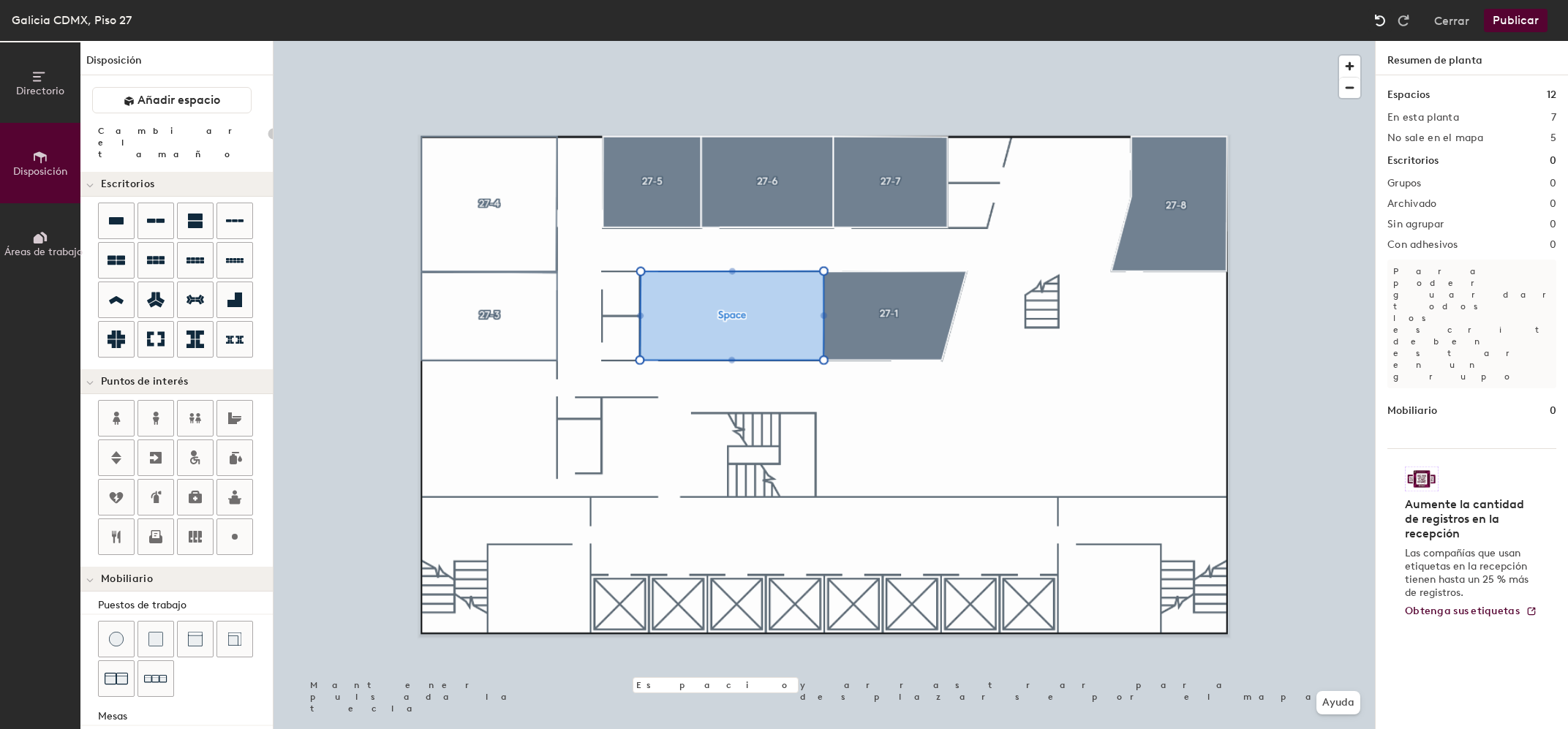
click at [1379, 21] on img at bounding box center [1380, 20] width 14 height 14
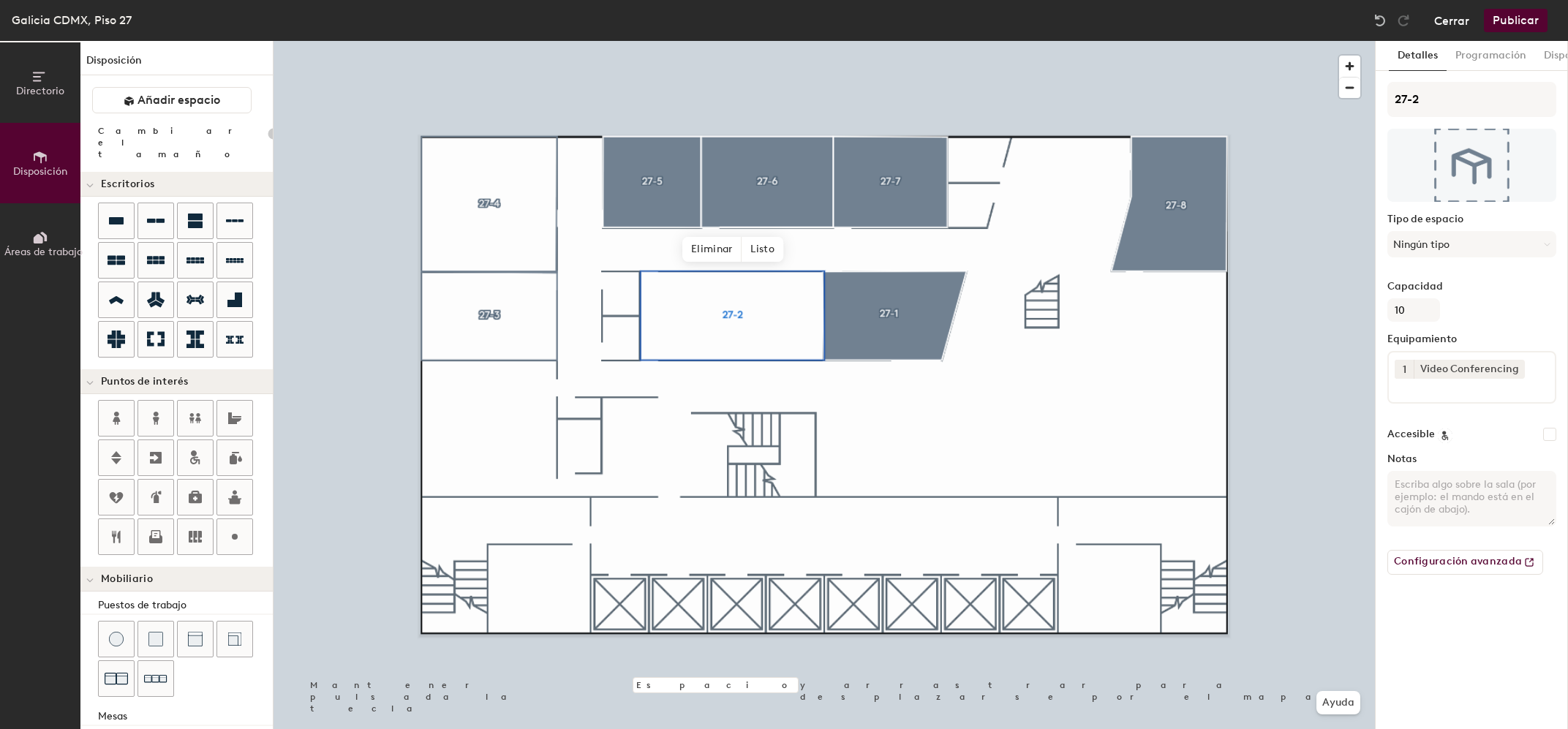
click at [1455, 20] on button "Cerrar" at bounding box center [1452, 20] width 35 height 24
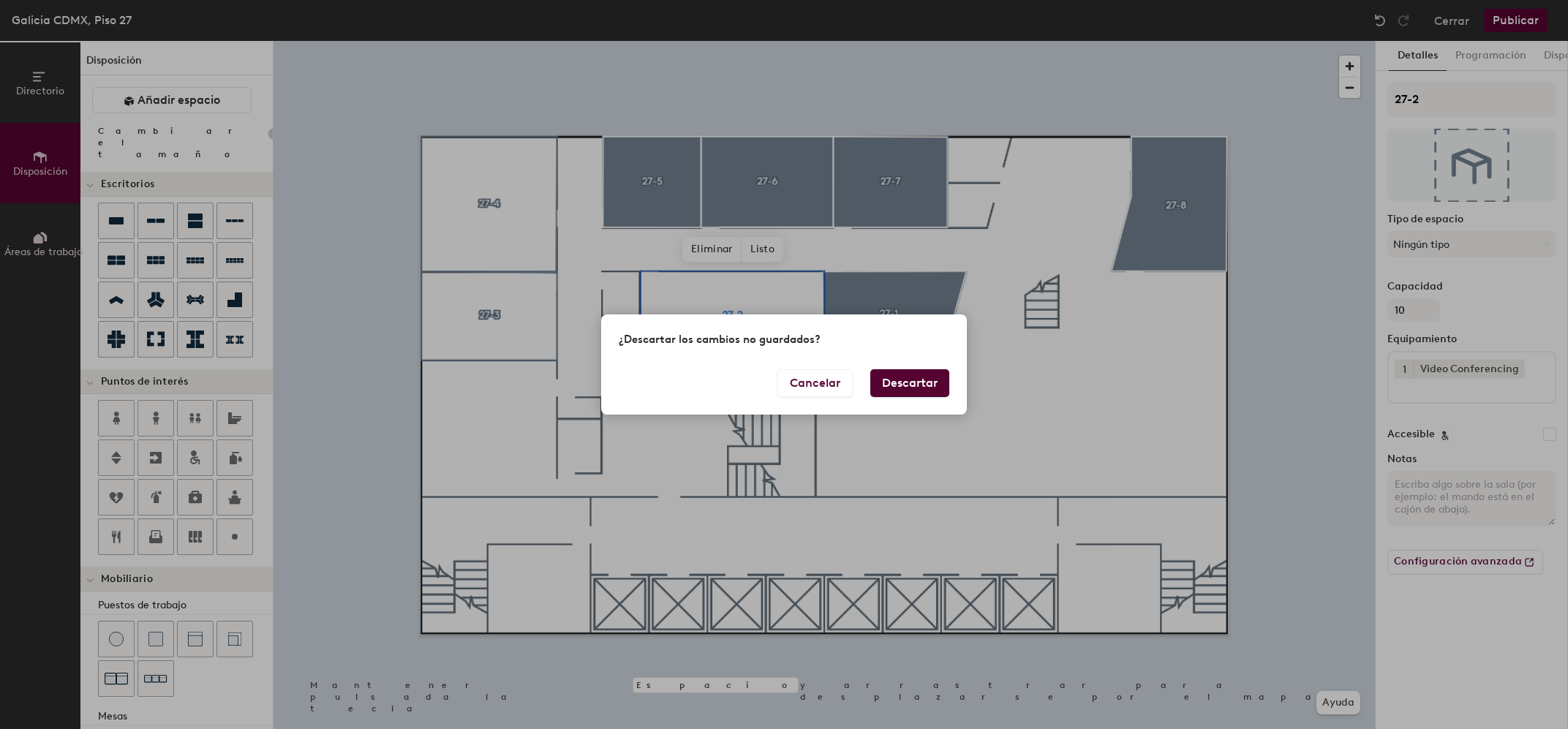
click at [919, 385] on button "Descartar" at bounding box center [909, 382] width 79 height 27
type input "20"
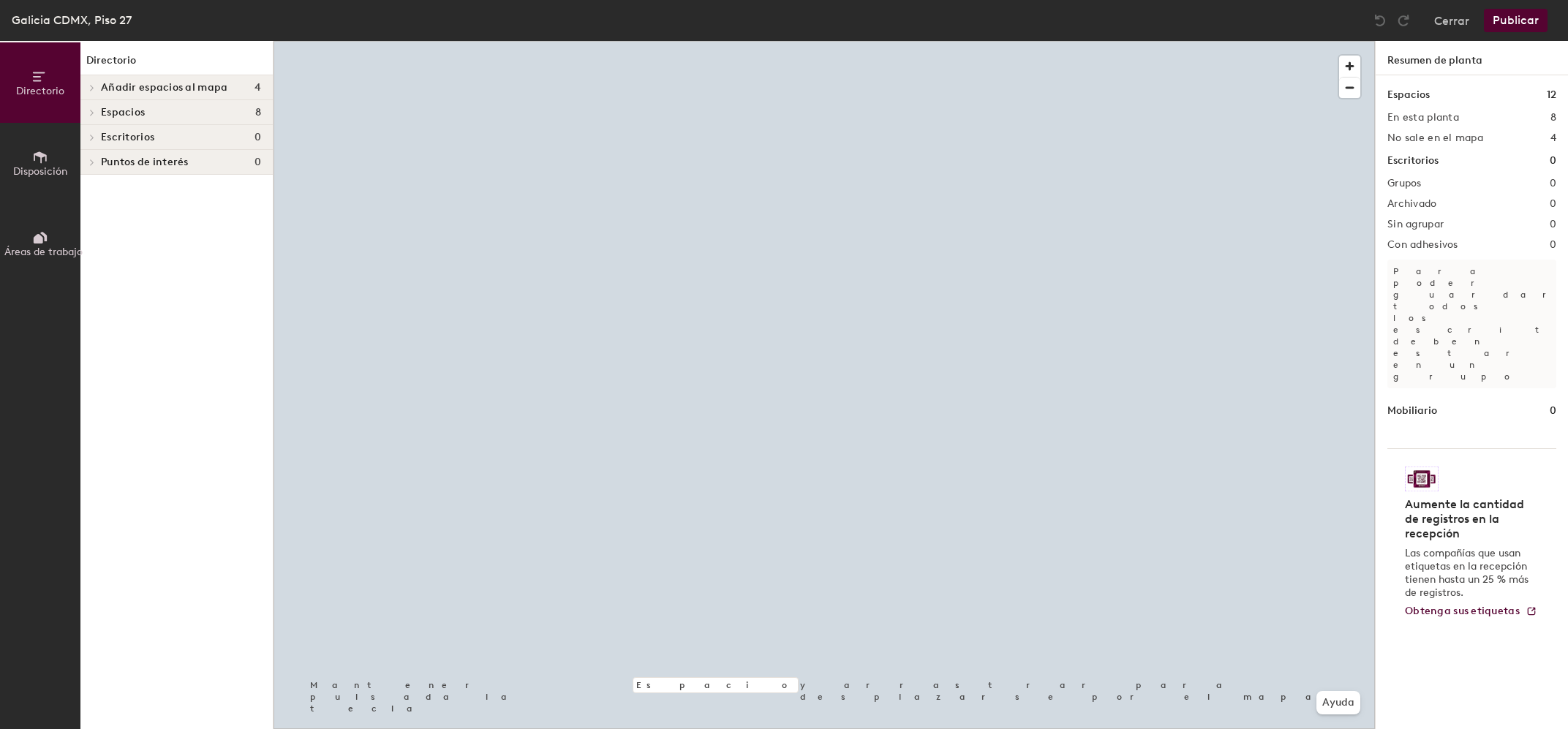
click at [202, 91] on span "Añadir espacios al mapa" at bounding box center [165, 88] width 127 height 11
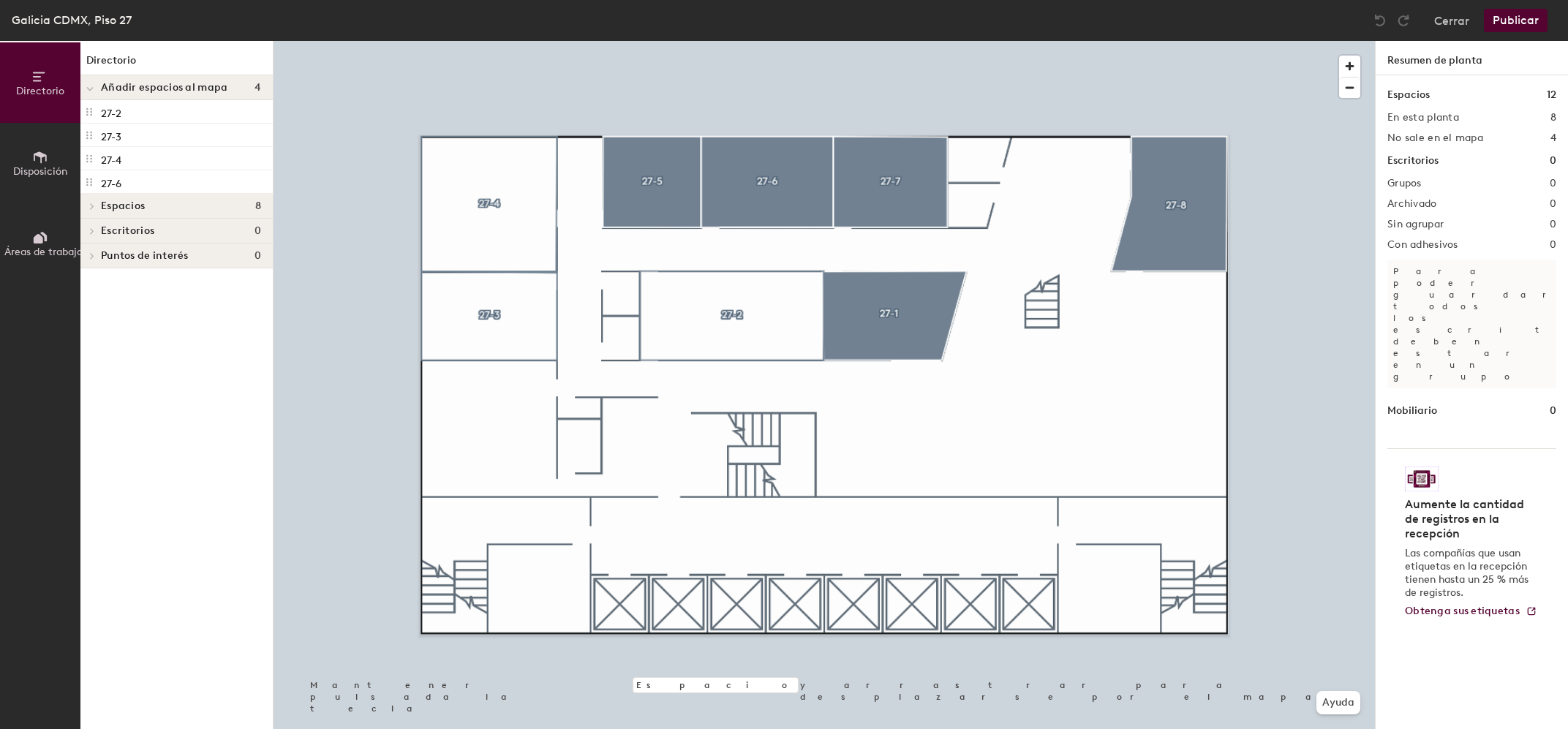
click at [131, 211] on span "Espacios" at bounding box center [123, 206] width 44 height 11
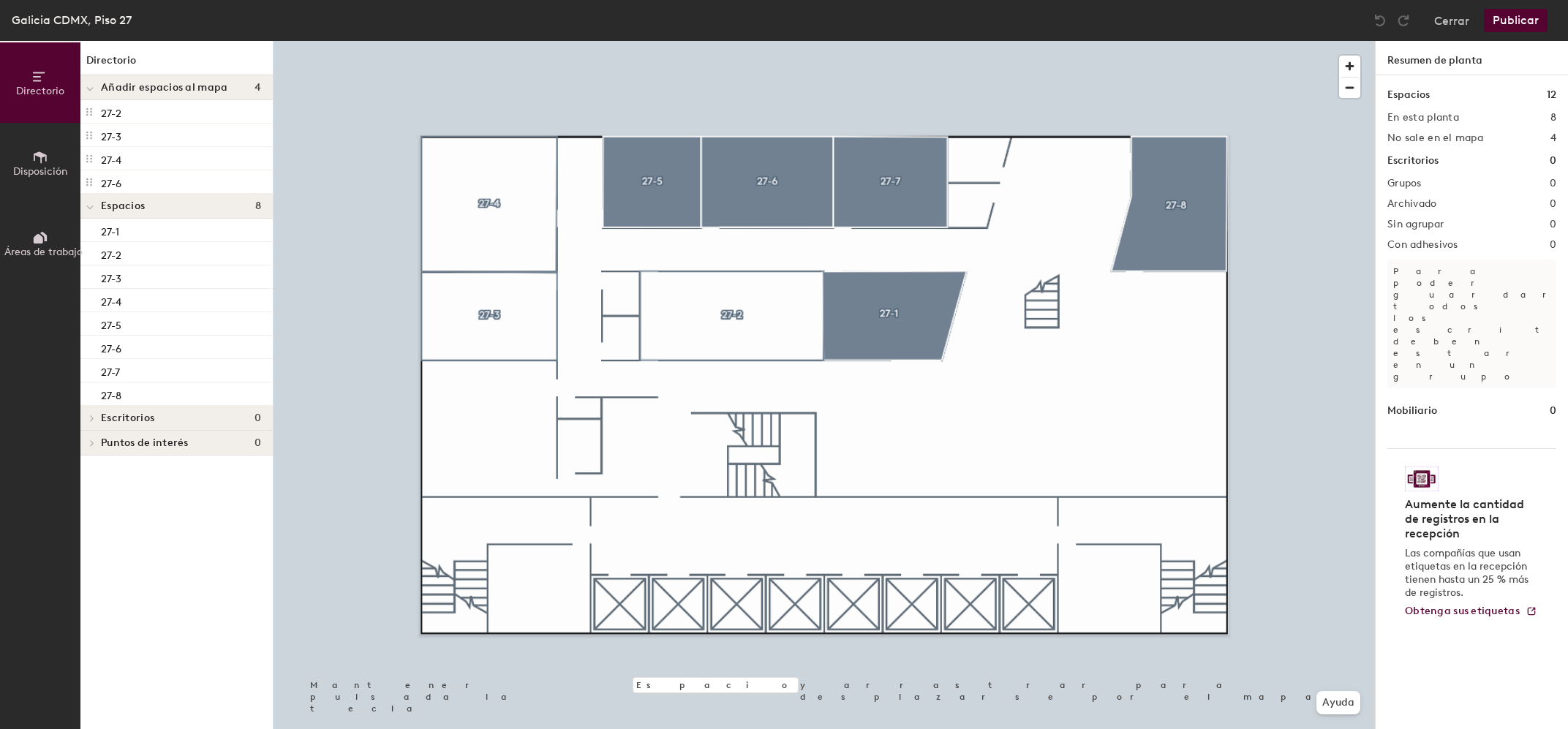
click at [50, 153] on button "Disposición" at bounding box center [40, 163] width 80 height 80
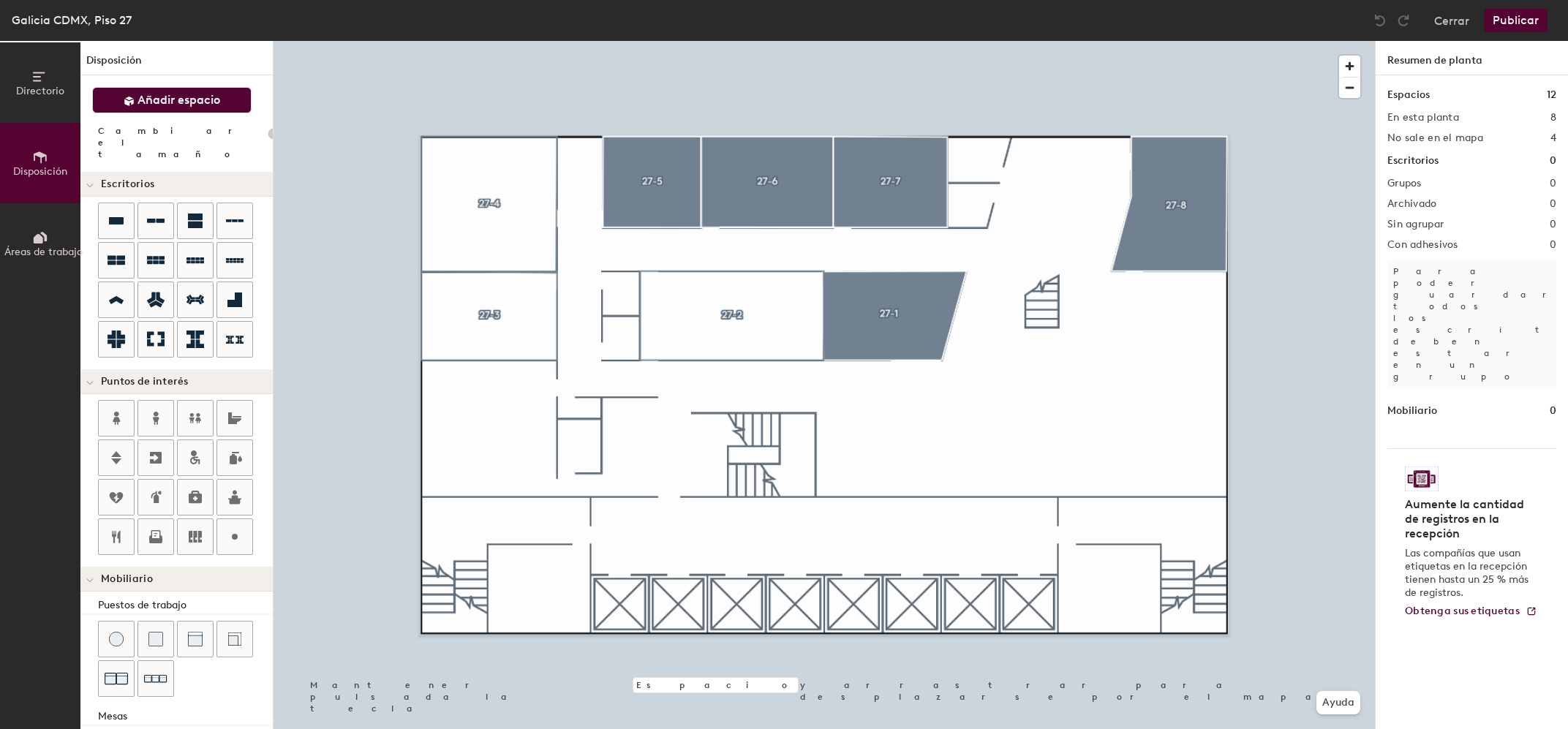
click at [218, 98] on span "Añadir espacio" at bounding box center [178, 99] width 82 height 14
click at [1427, 403] on h1 "Mobiliario" at bounding box center [1413, 411] width 50 height 16
click at [1456, 14] on button "Cerrar" at bounding box center [1452, 20] width 35 height 24
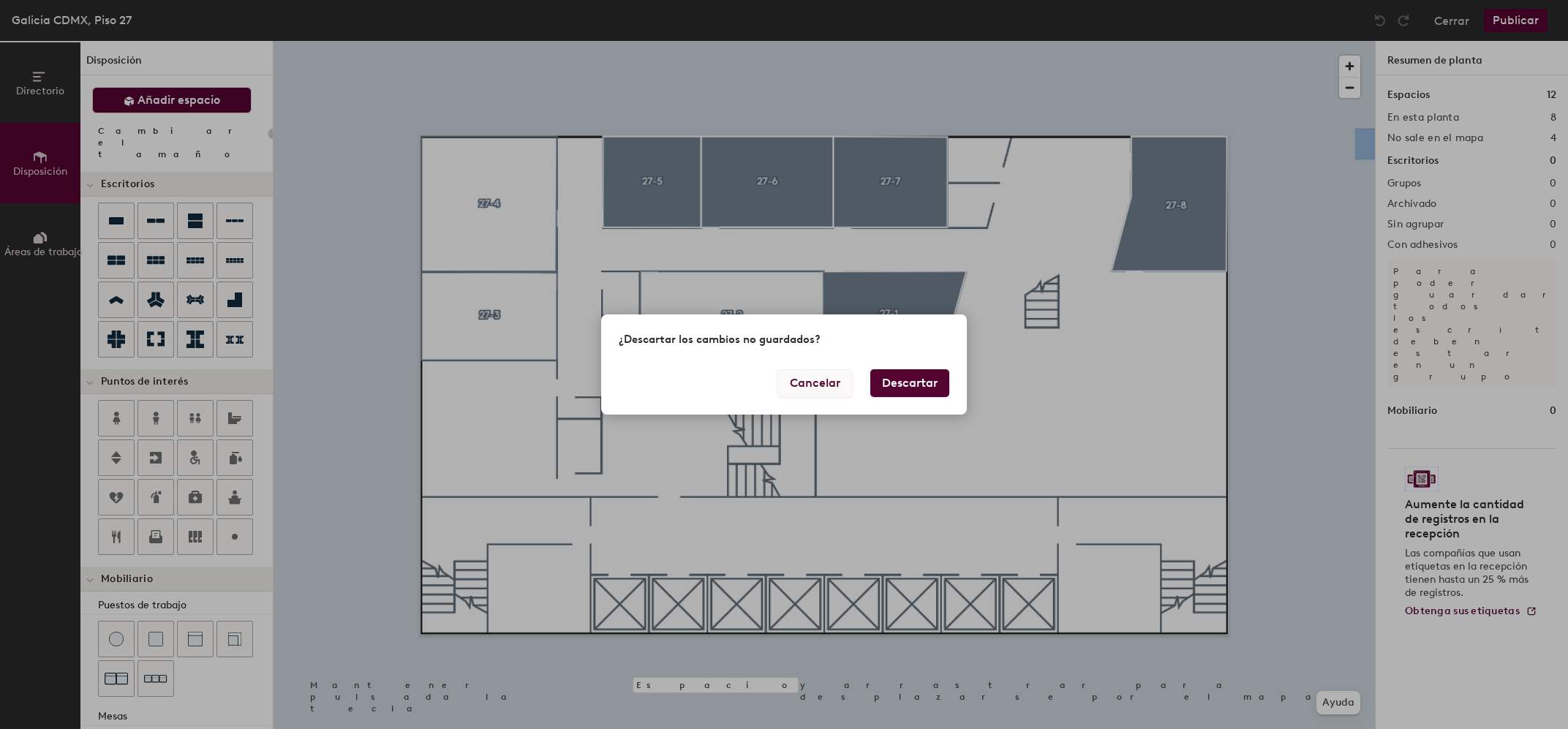
click at [815, 391] on button "Cancelar" at bounding box center [815, 382] width 76 height 27
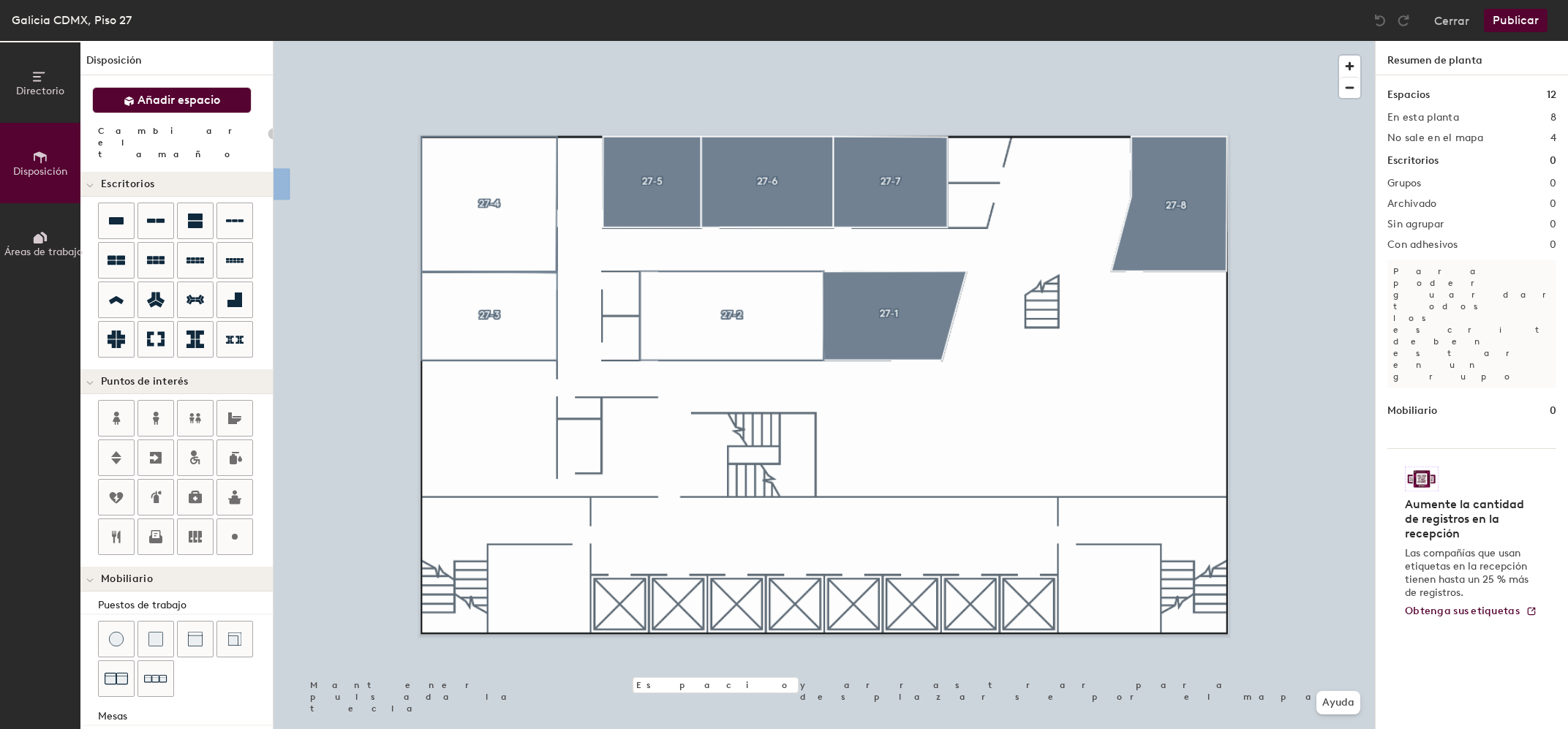
click at [182, 105] on span "Añadir espacio" at bounding box center [178, 99] width 82 height 14
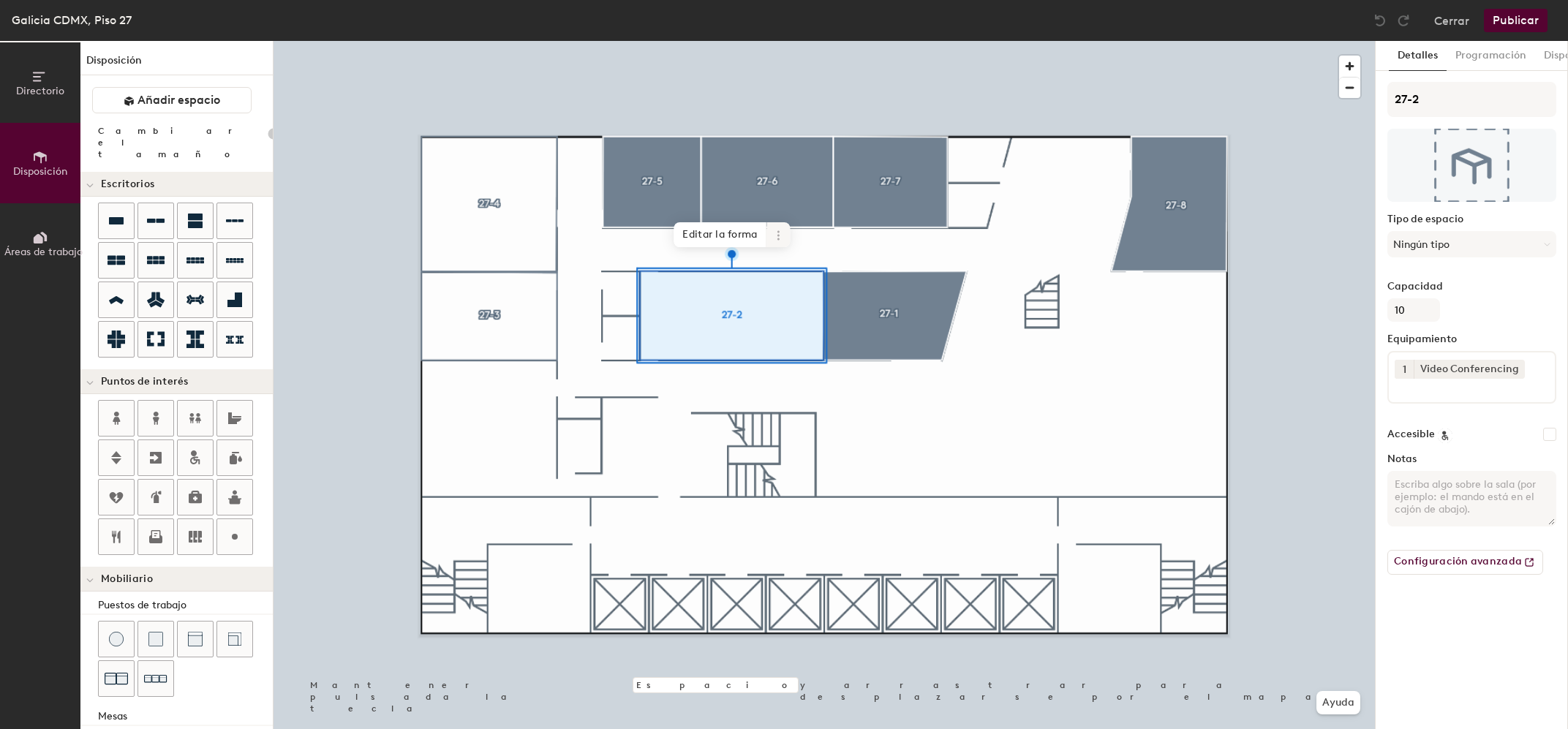
click at [786, 237] on span at bounding box center [778, 235] width 24 height 25
click at [790, 298] on span "Activar" at bounding box center [832, 307] width 131 height 25
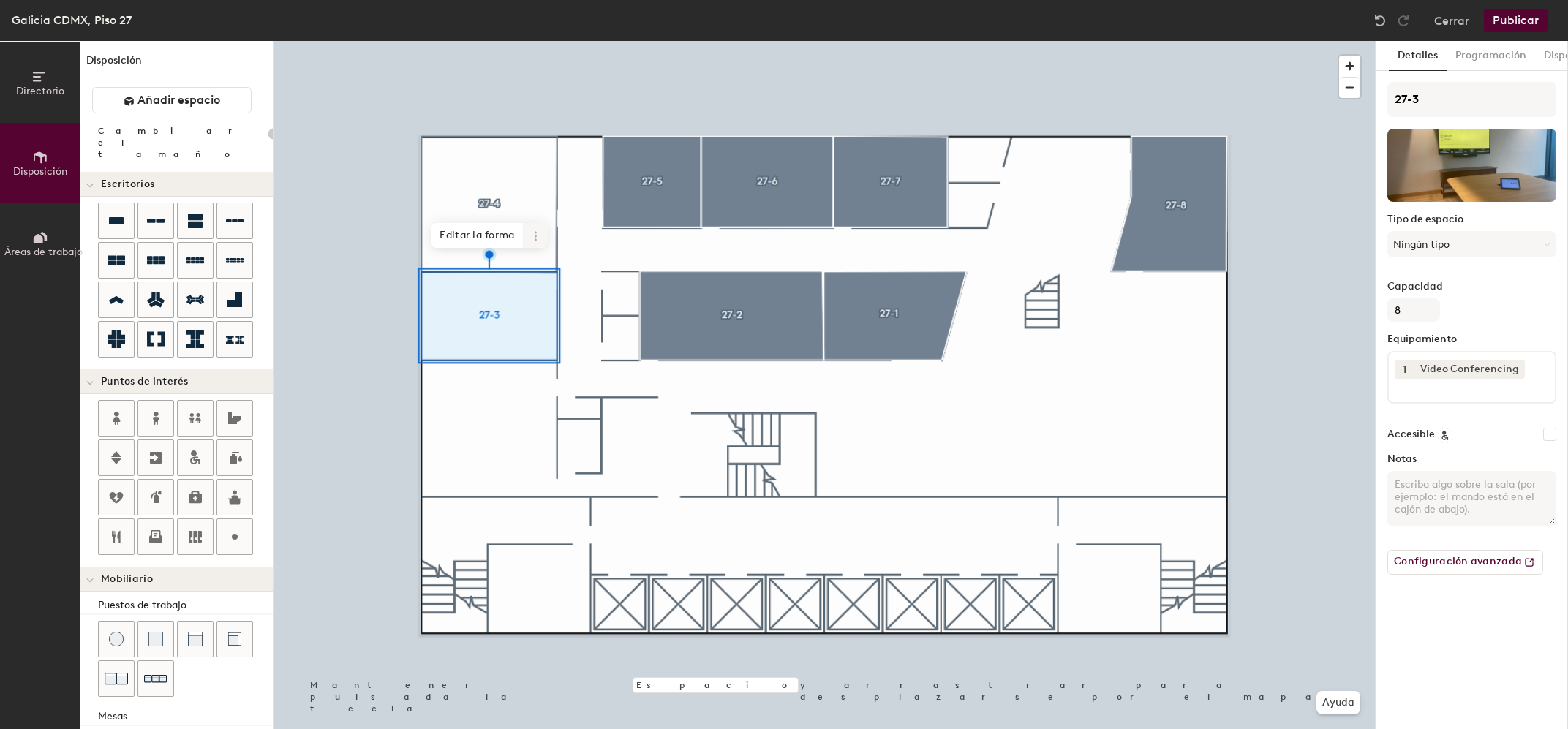
click at [536, 236] on icon at bounding box center [536, 236] width 2 height 2
click at [551, 295] on span "Activar" at bounding box center [589, 308] width 131 height 25
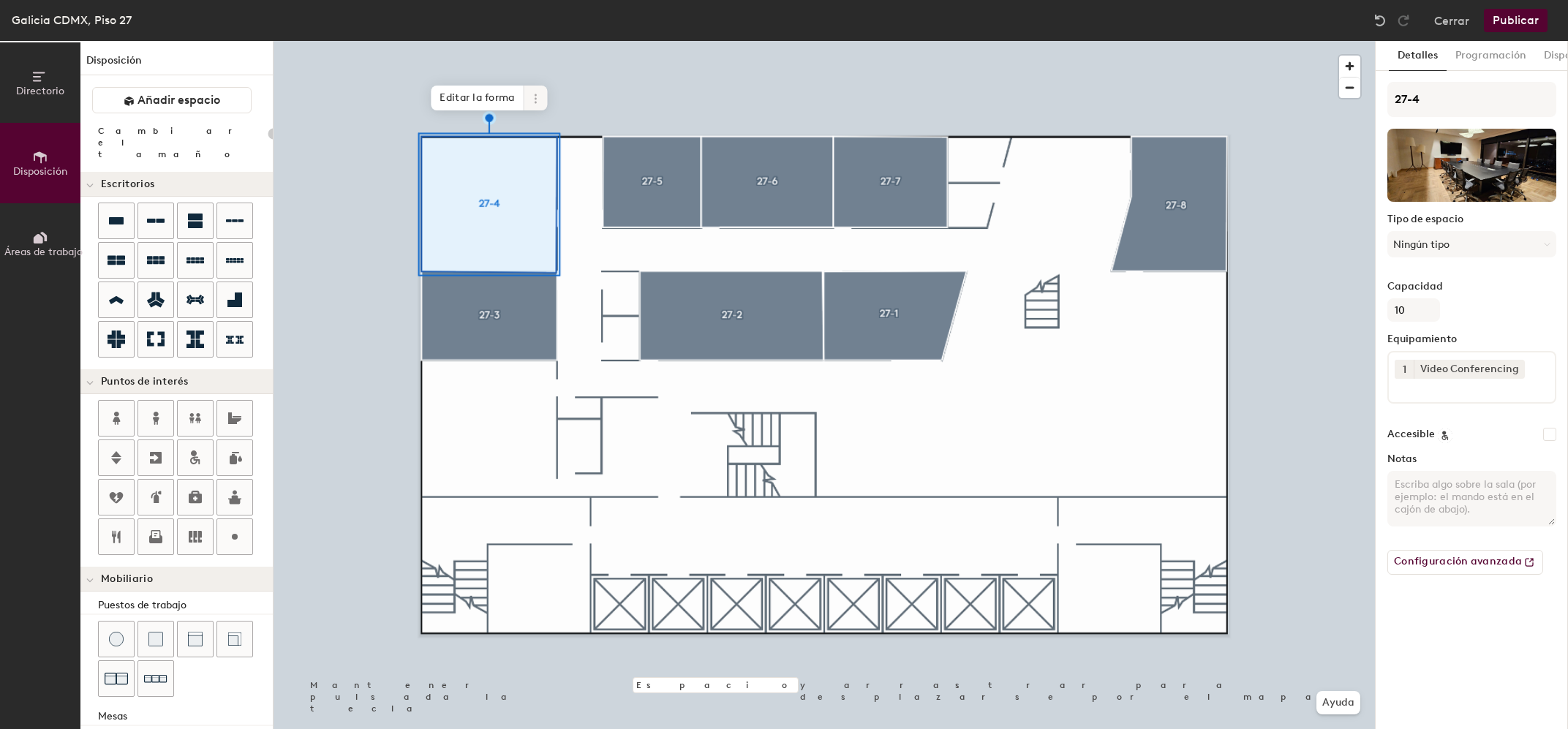
click at [540, 100] on icon at bounding box center [536, 98] width 11 height 11
click at [551, 163] on span "Activar" at bounding box center [589, 170] width 131 height 25
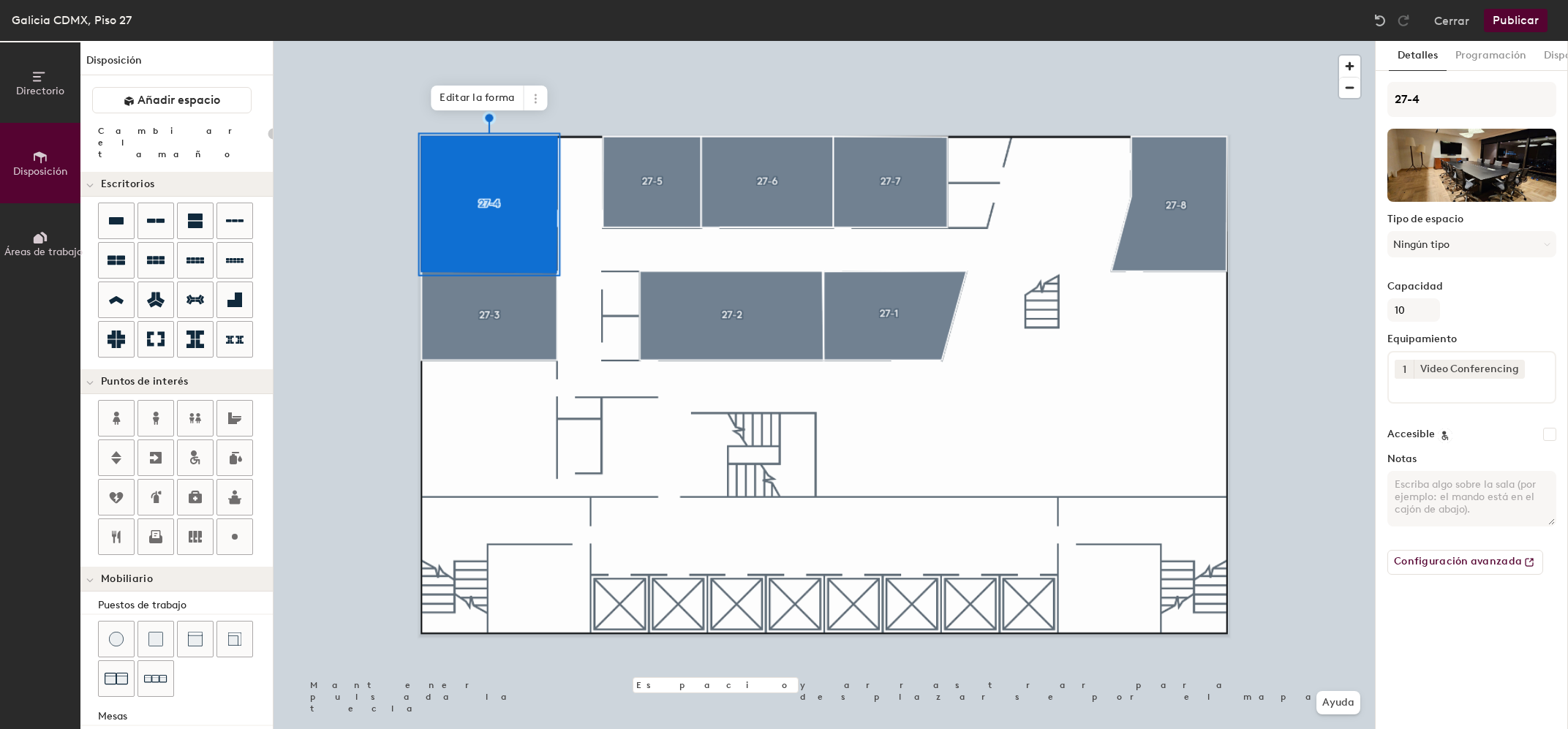
click at [1529, 20] on button "Publicar" at bounding box center [1515, 20] width 63 height 24
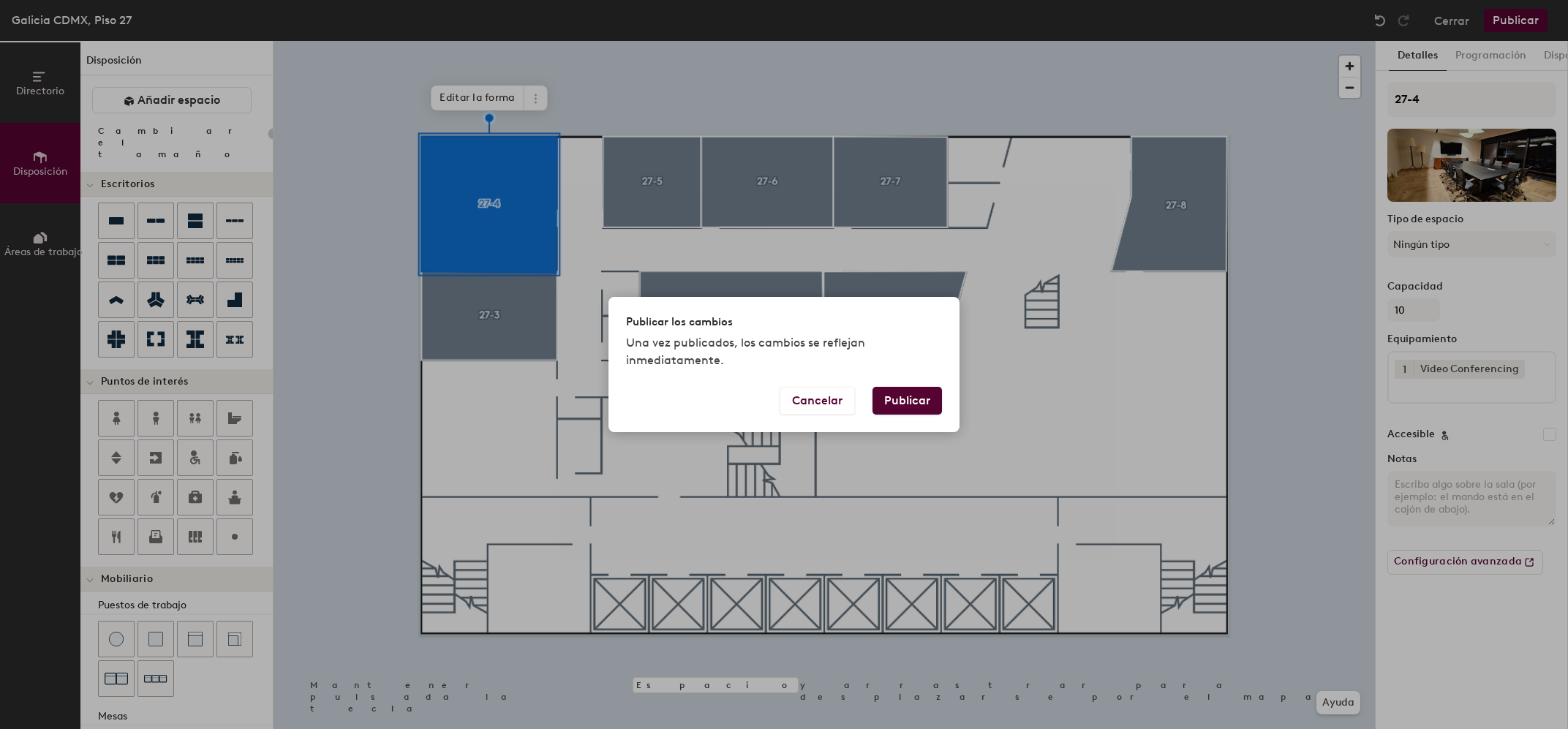
click at [920, 399] on button "Publicar" at bounding box center [907, 400] width 69 height 27
type input "20"
